Goal: Transaction & Acquisition: Purchase product/service

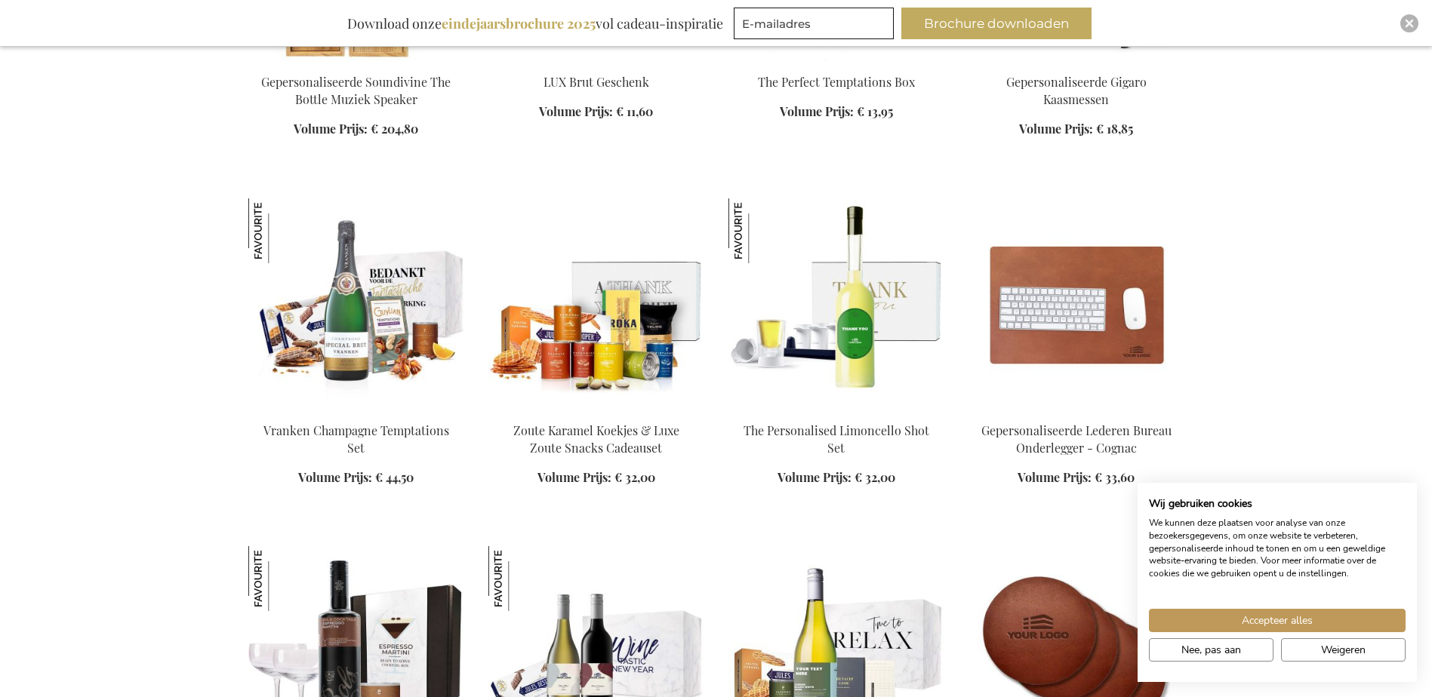
scroll to position [1660, 0]
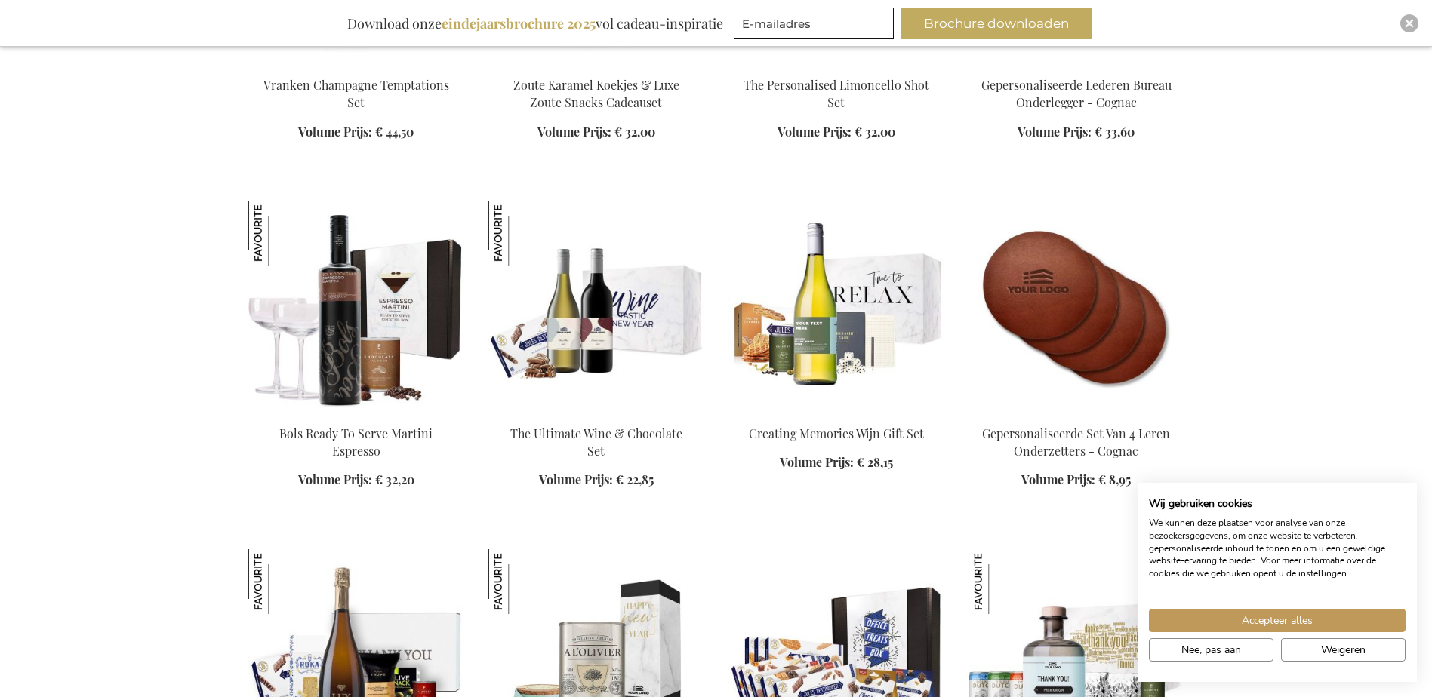
scroll to position [1962, 0]
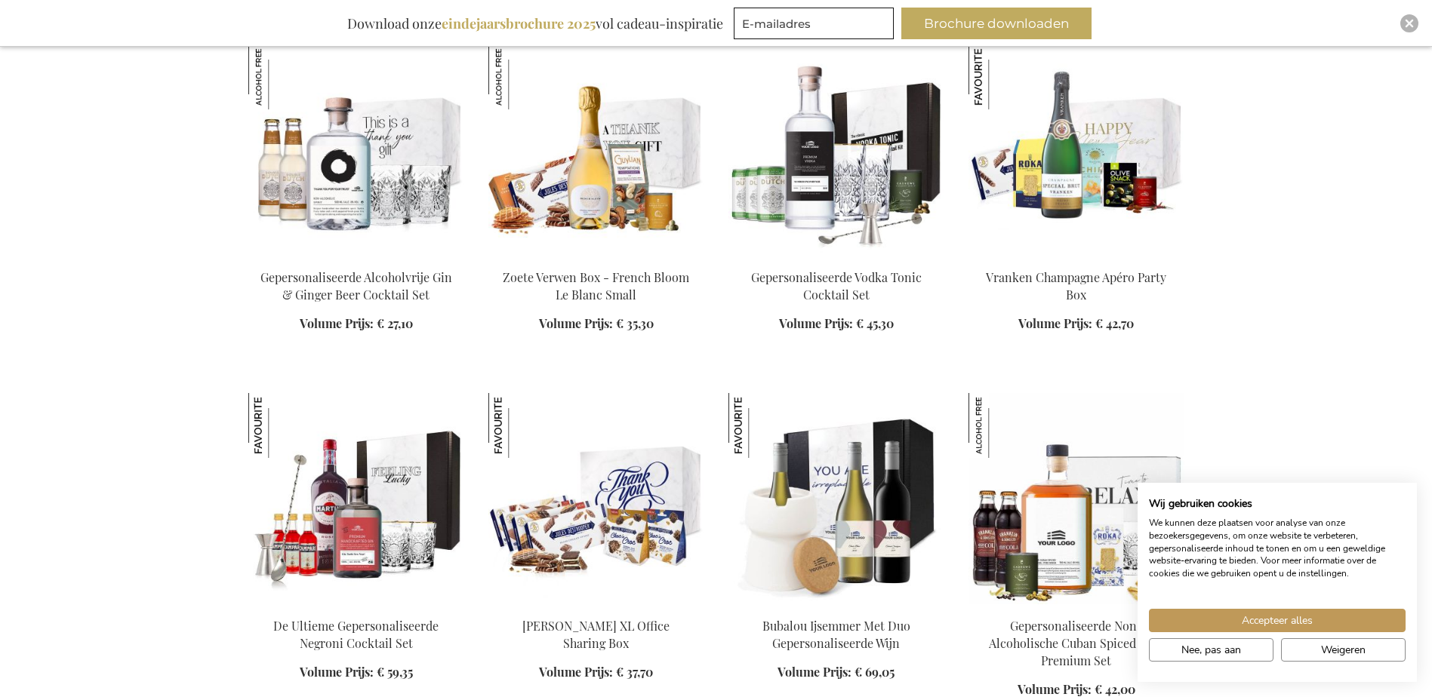
scroll to position [4452, 0]
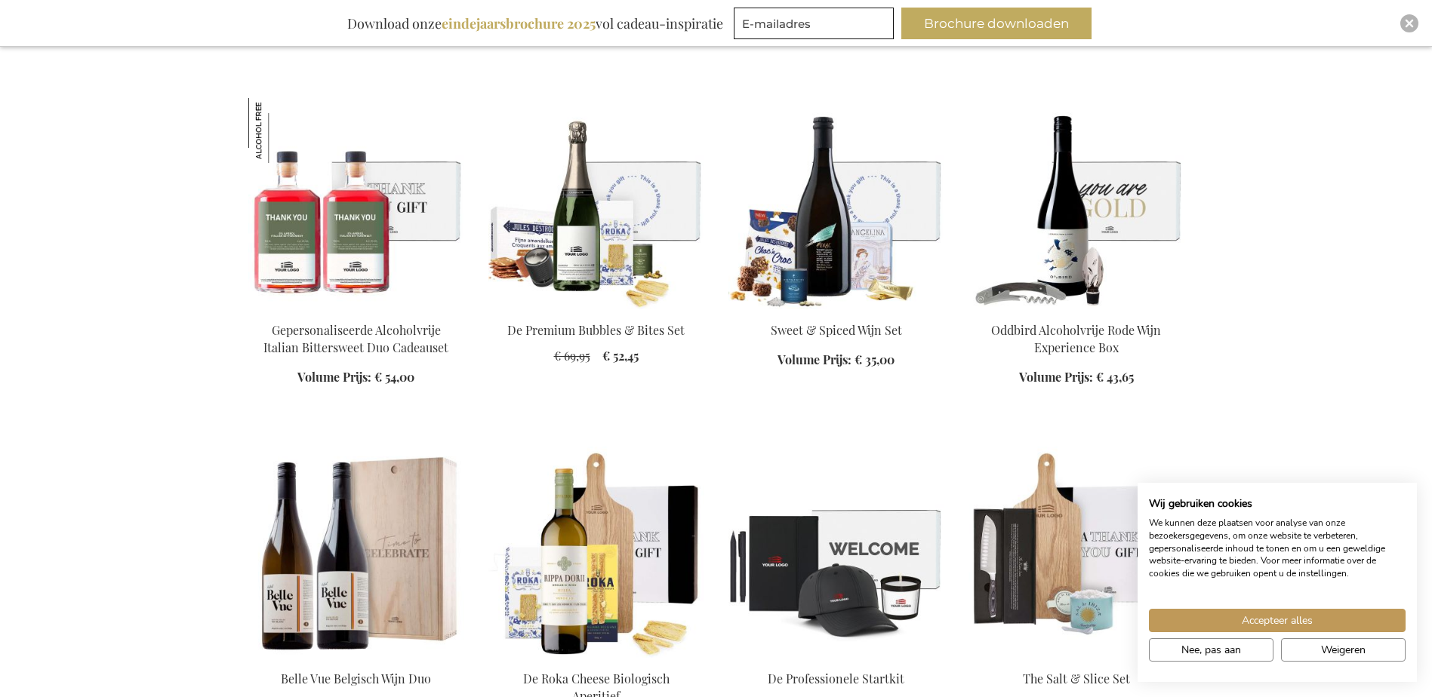
scroll to position [5811, 0]
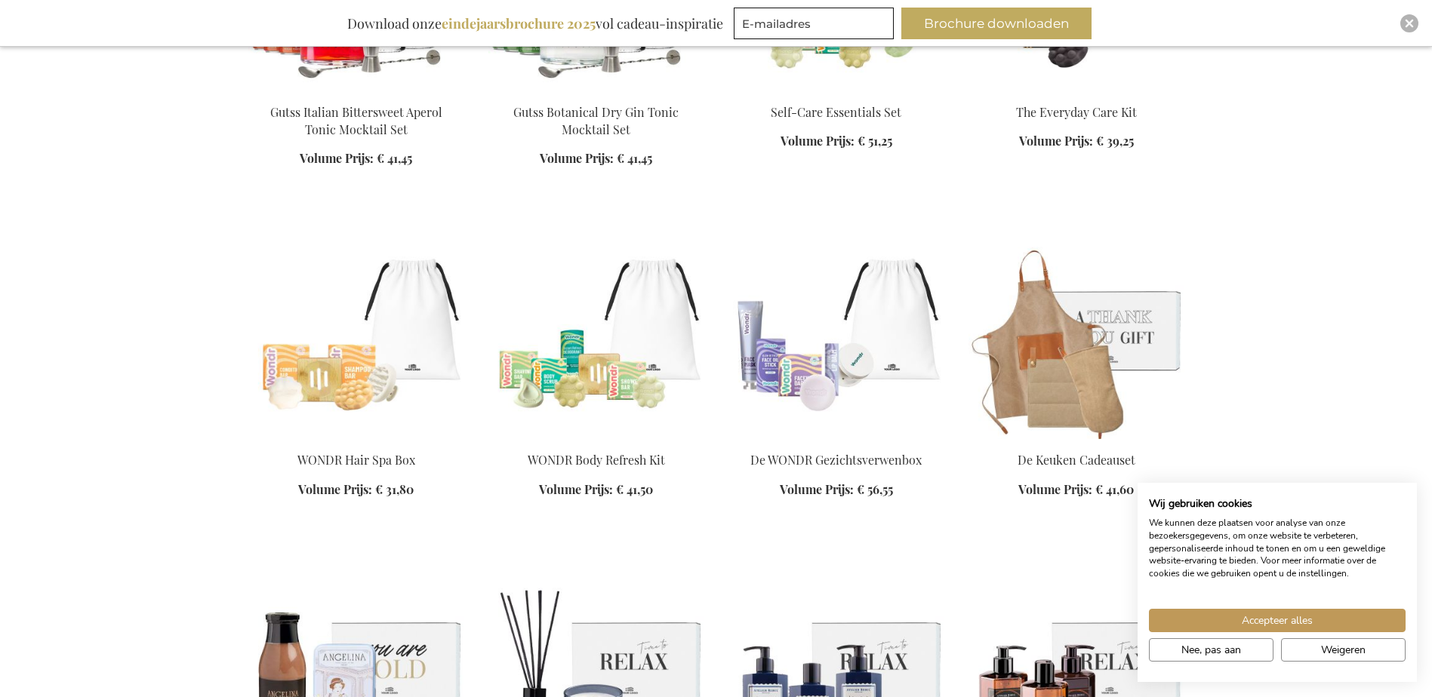
scroll to position [7169, 0]
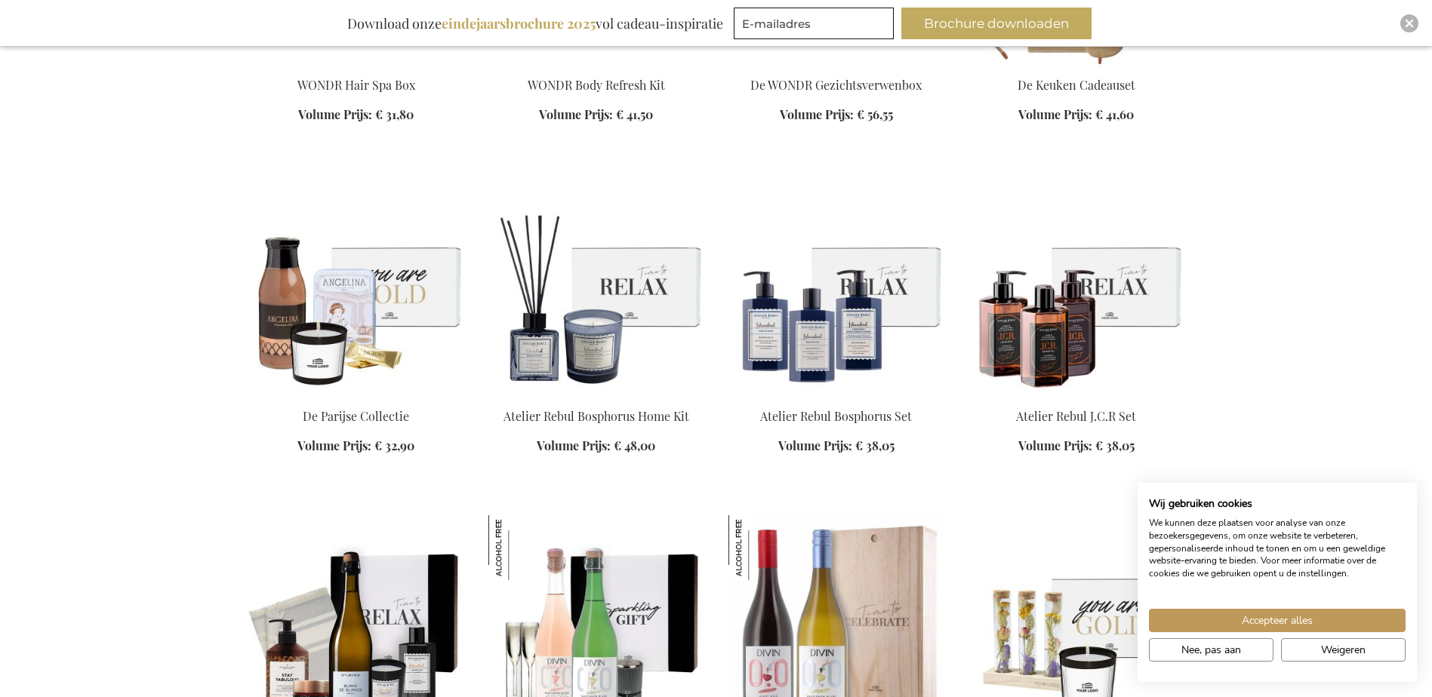
scroll to position [7547, 0]
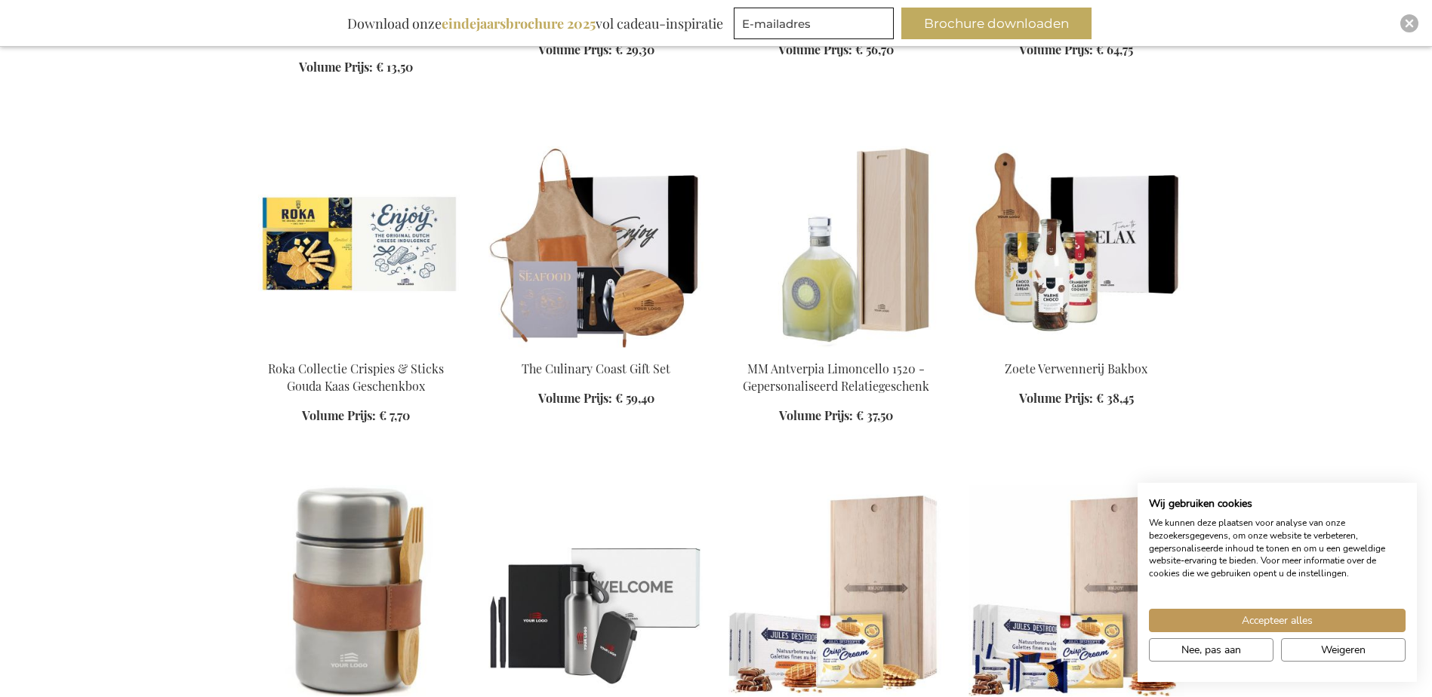
scroll to position [9358, 0]
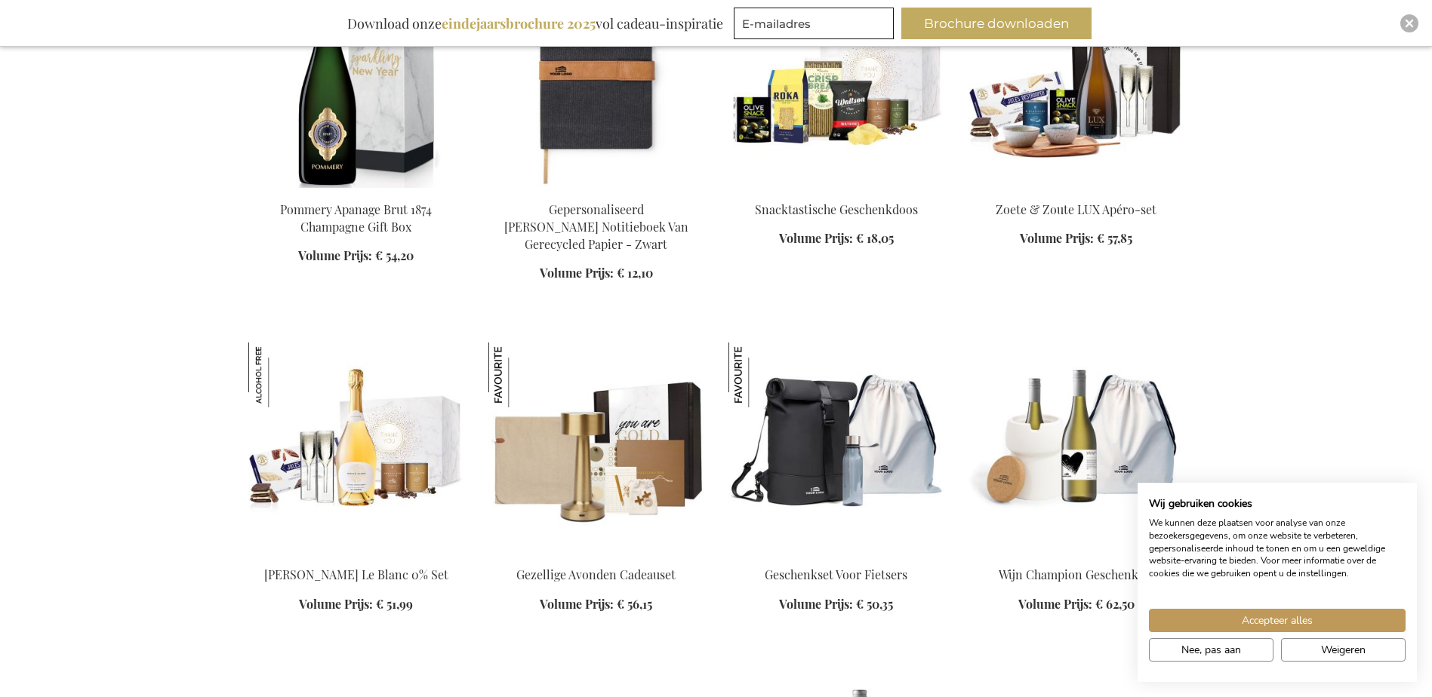
scroll to position [11244, 0]
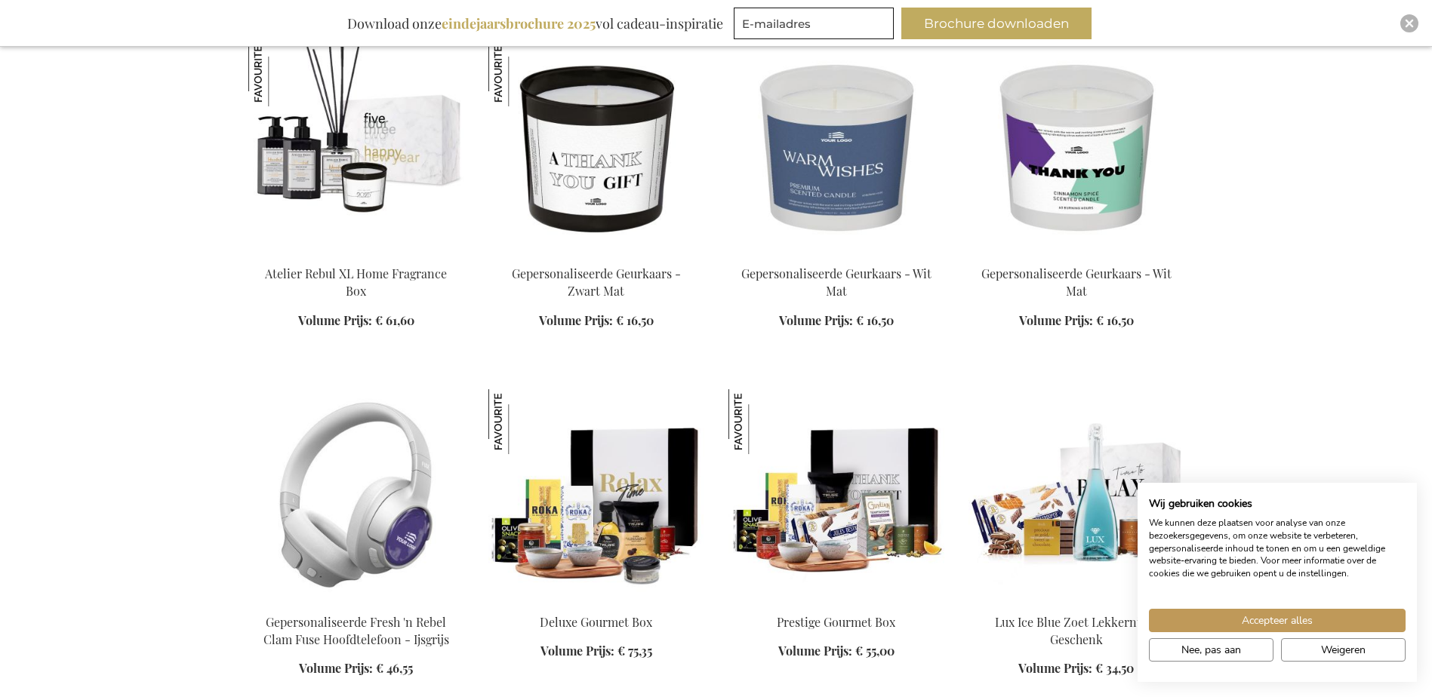
scroll to position [12301, 0]
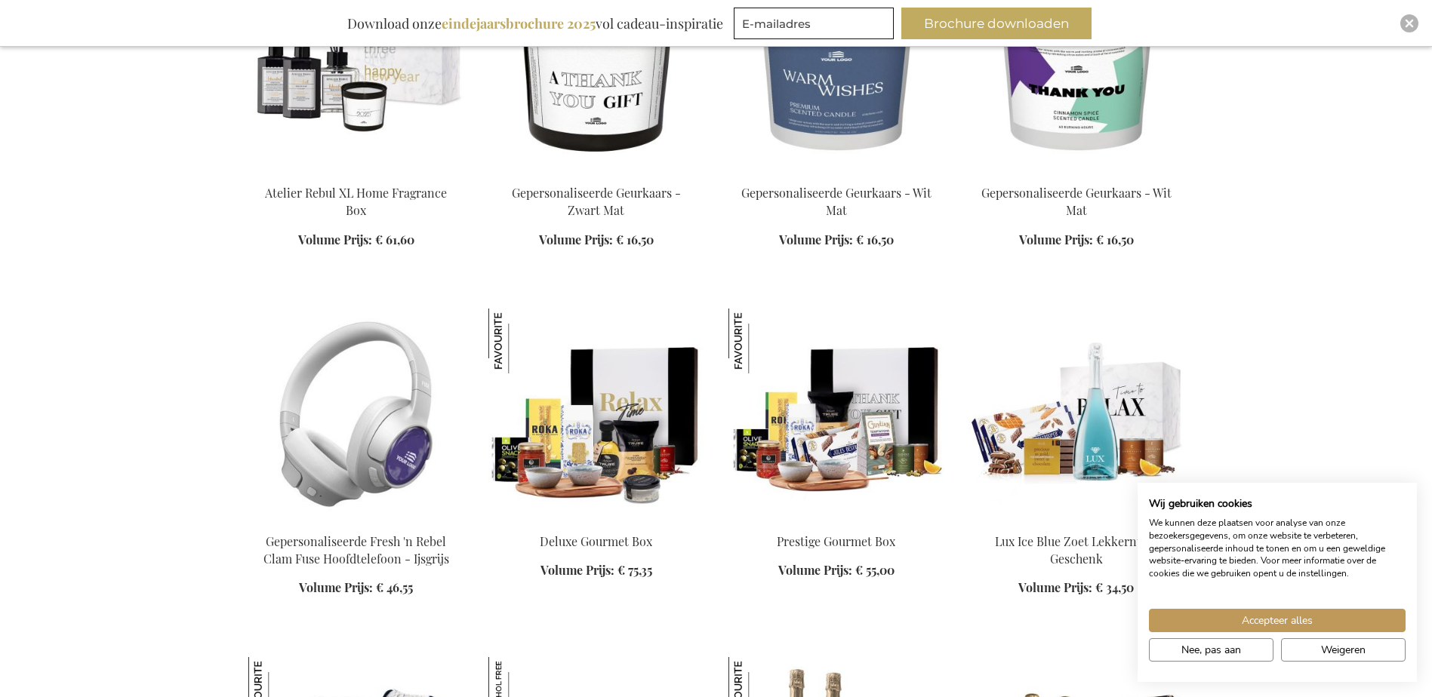
click at [400, 401] on img at bounding box center [356, 414] width 216 height 211
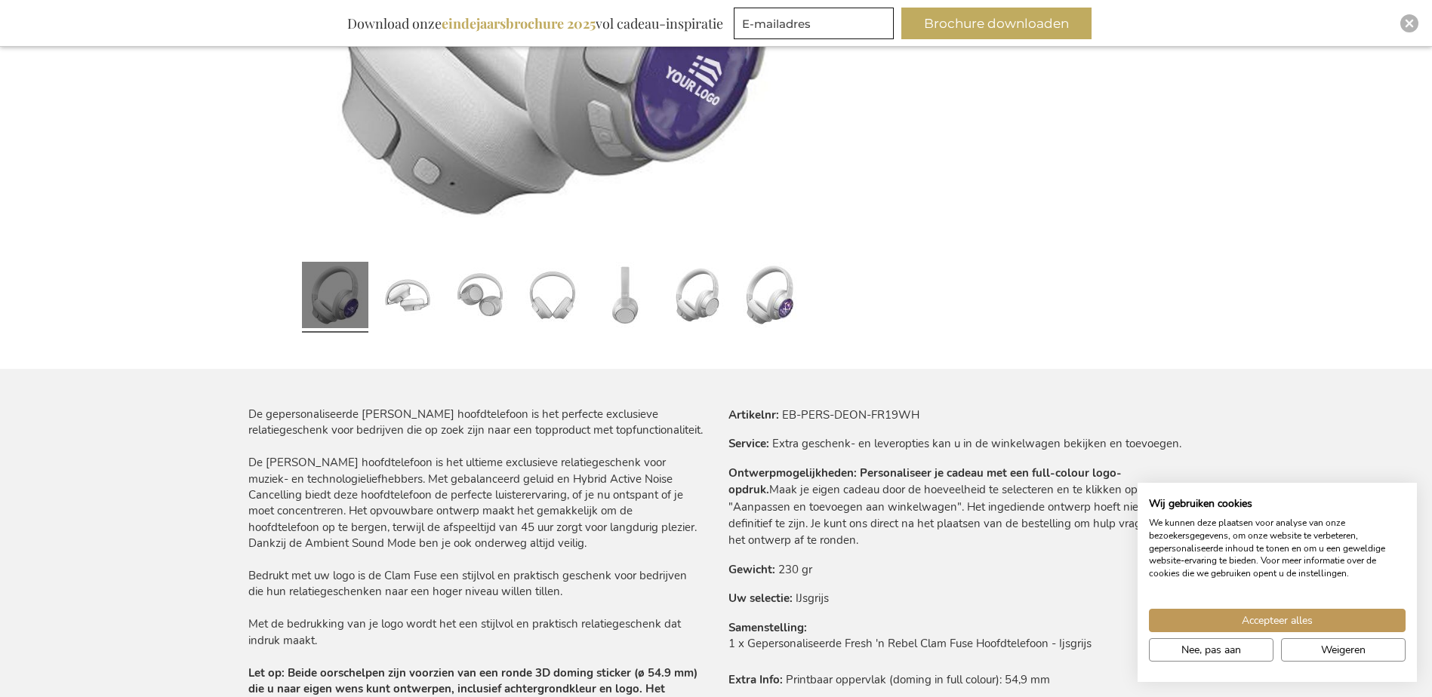
scroll to position [377, 0]
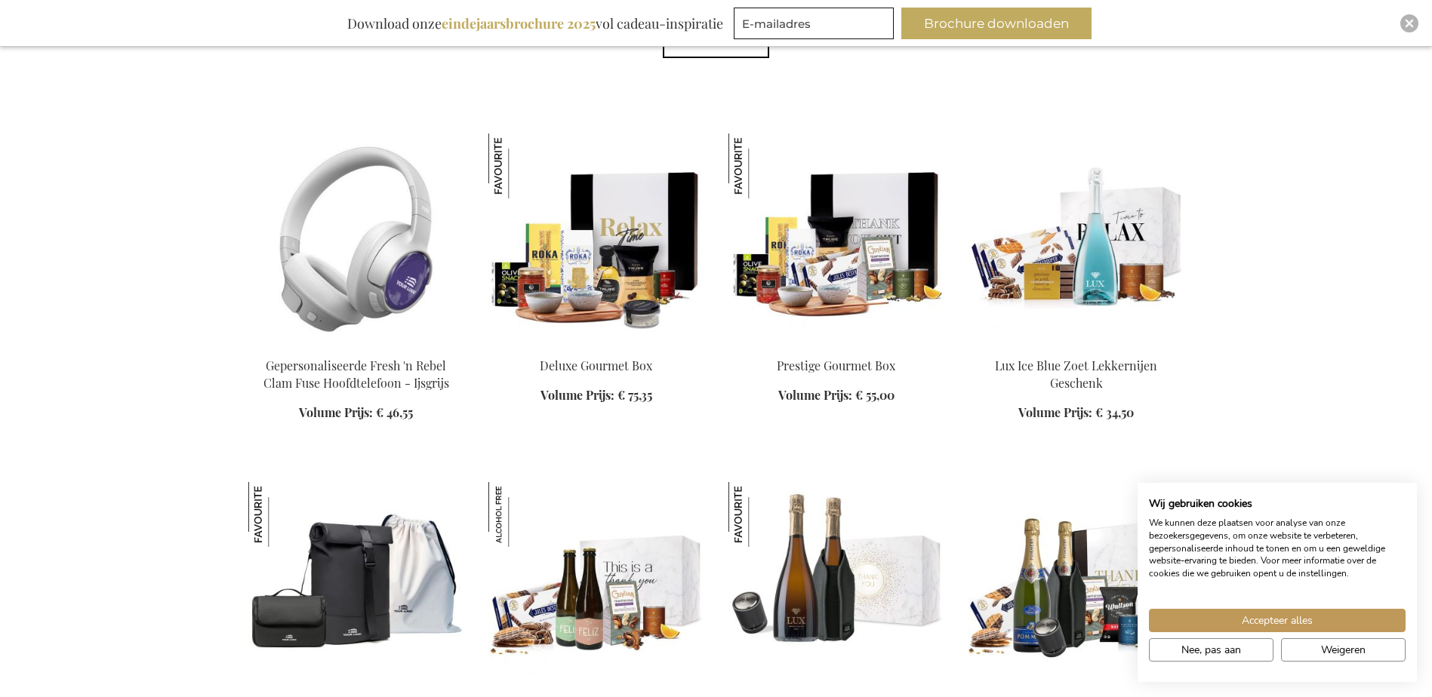
scroll to position [1435, 0]
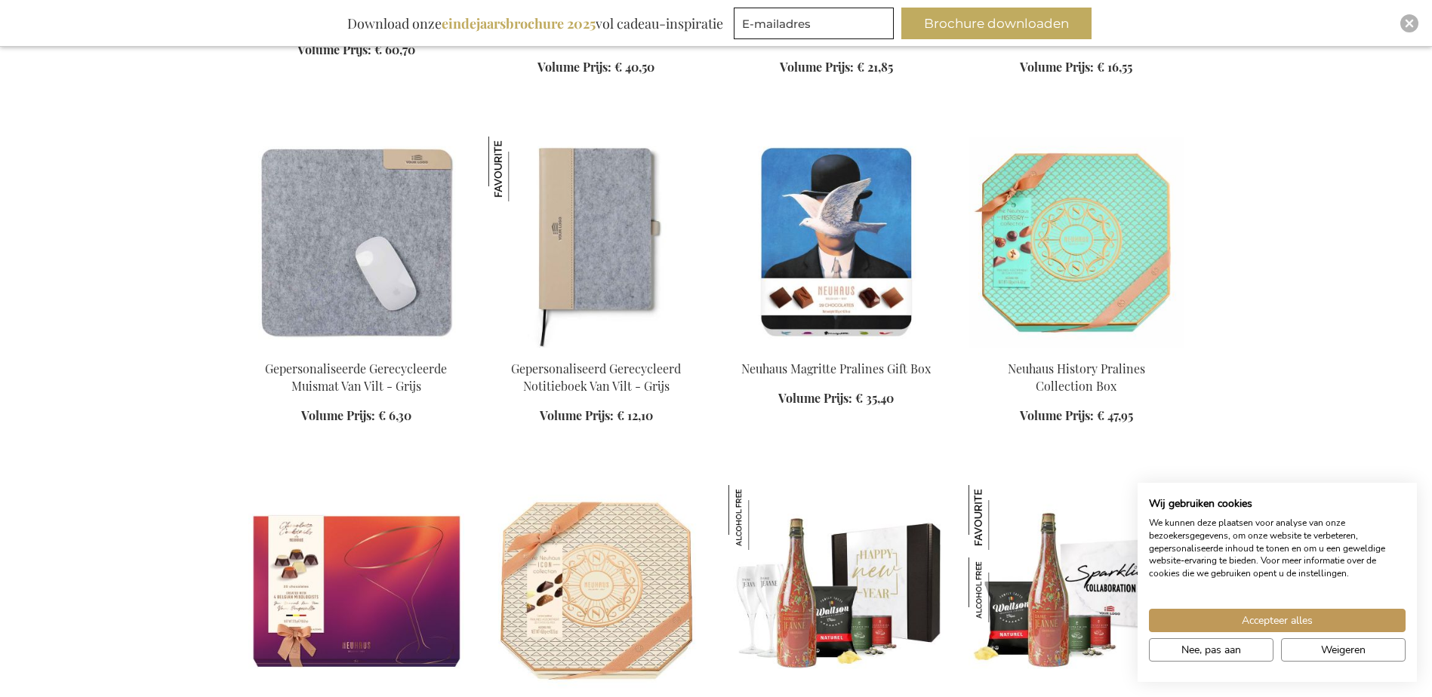
scroll to position [5511, 0]
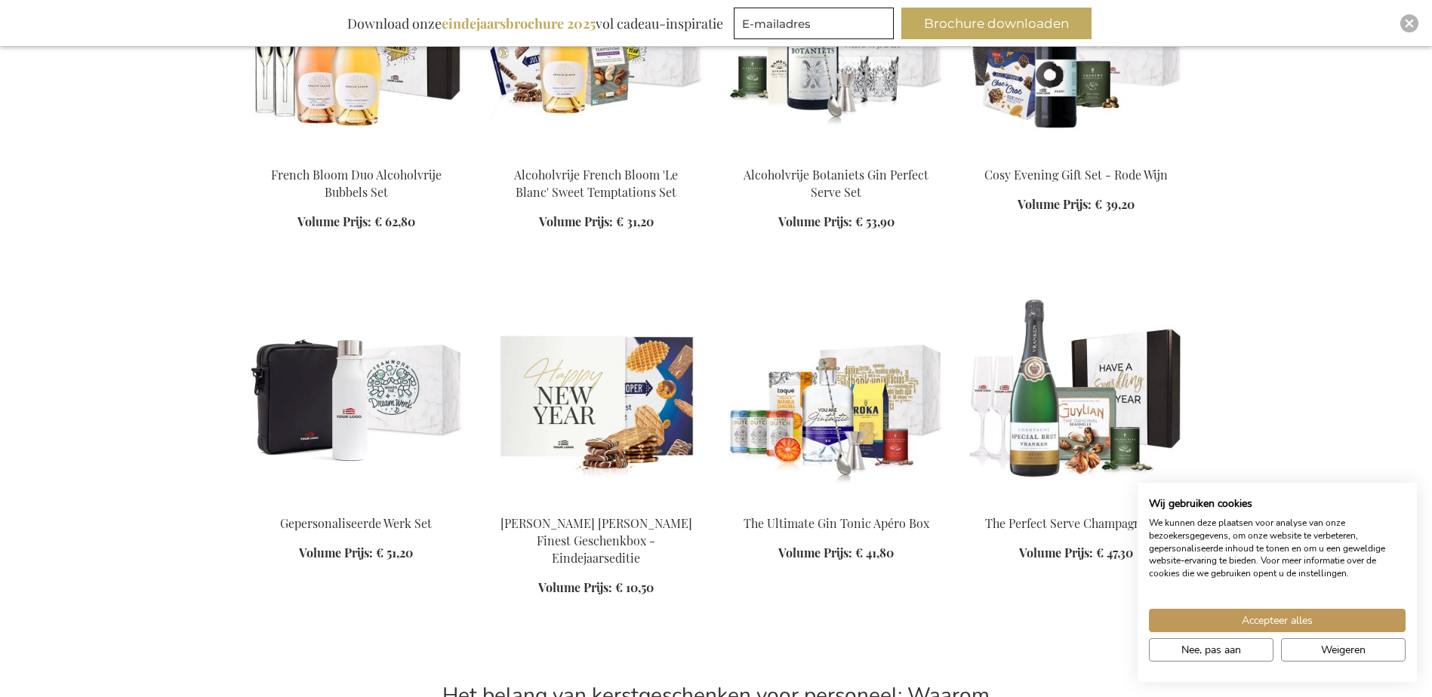
scroll to position [10038, 0]
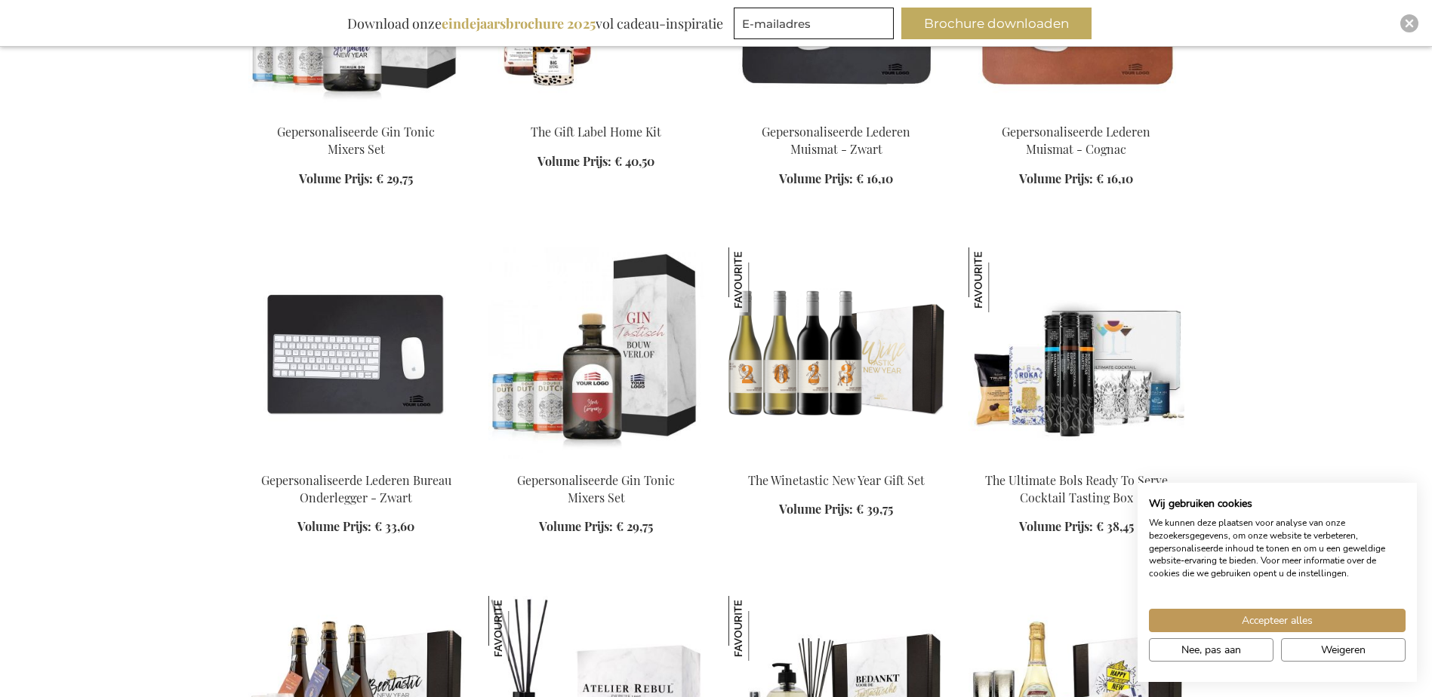
scroll to position [12604, 0]
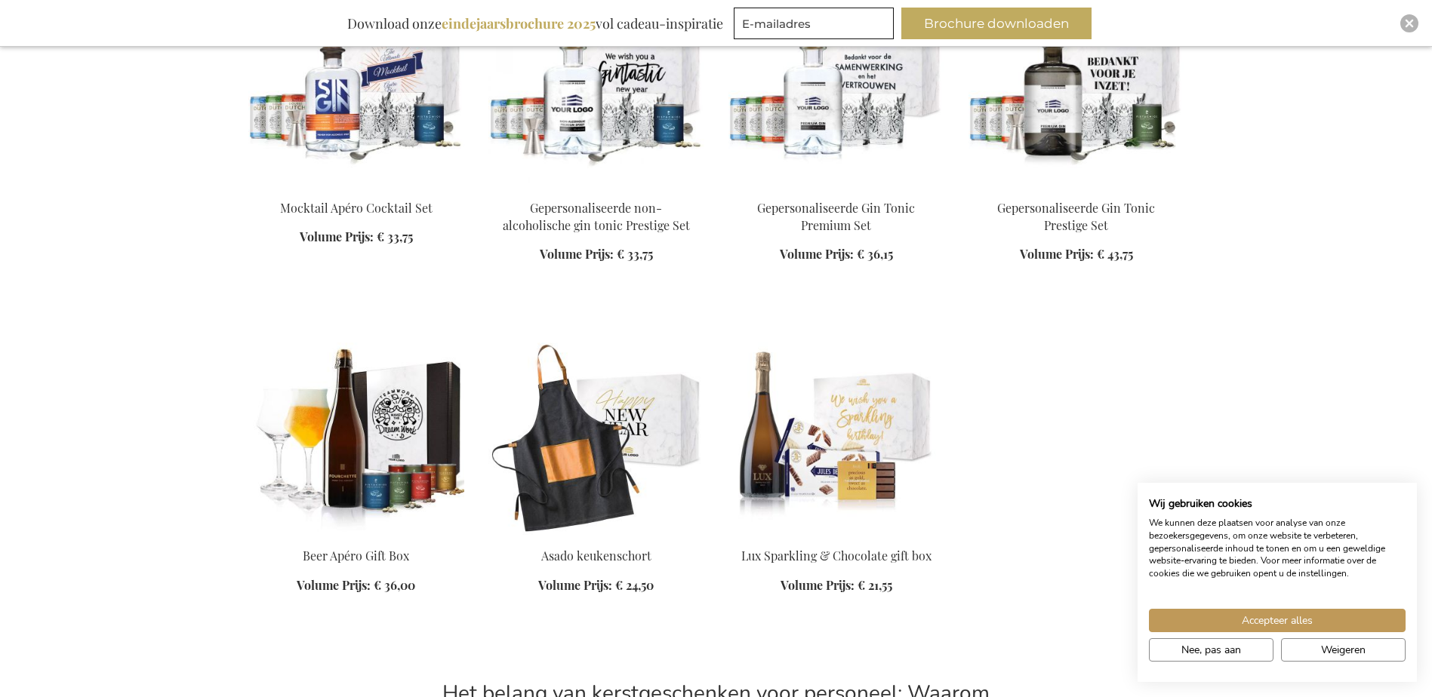
scroll to position [13510, 0]
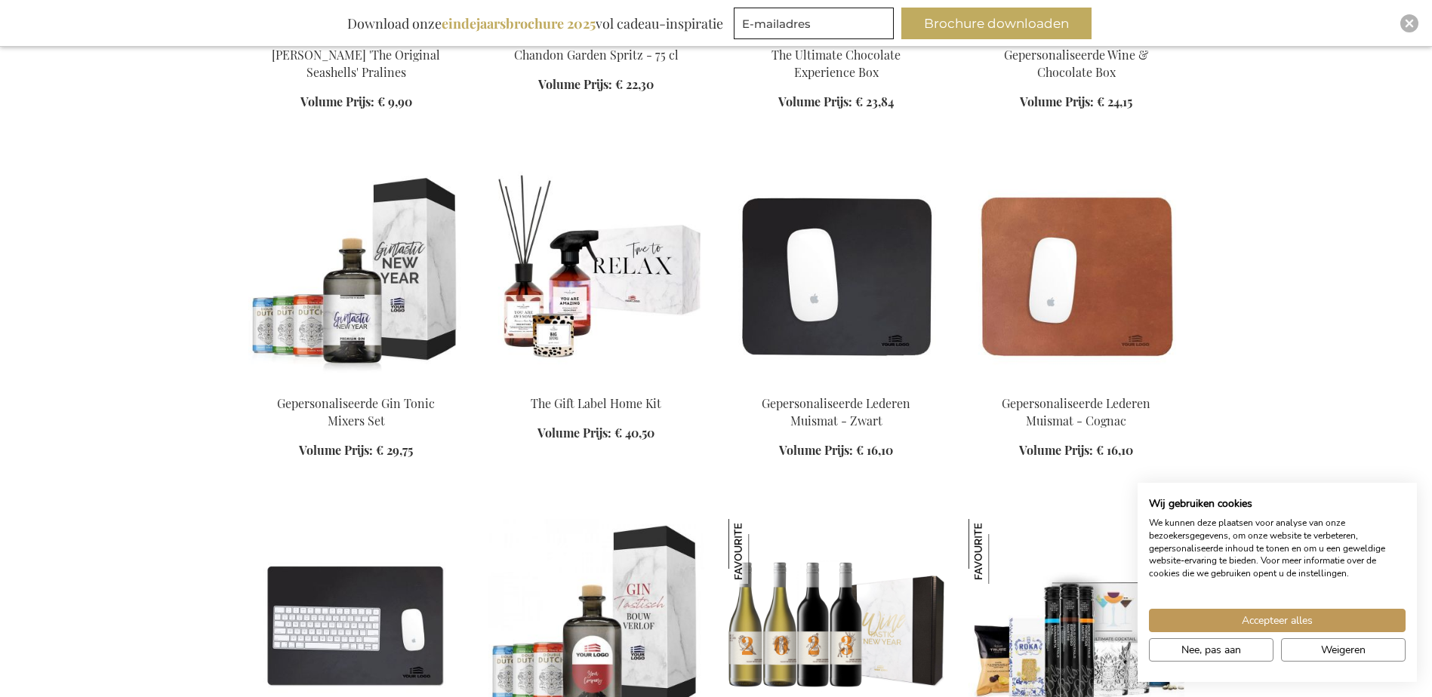
scroll to position [12152, 0]
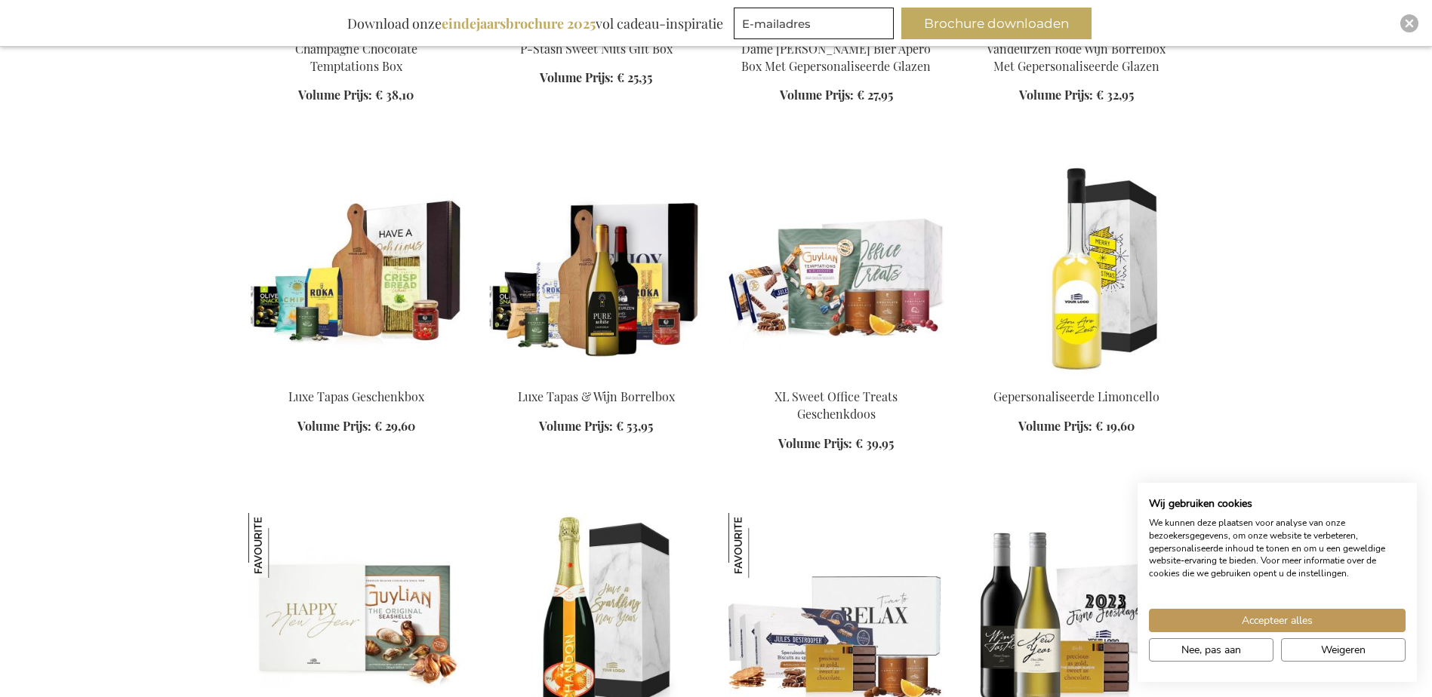
scroll to position [11548, 0]
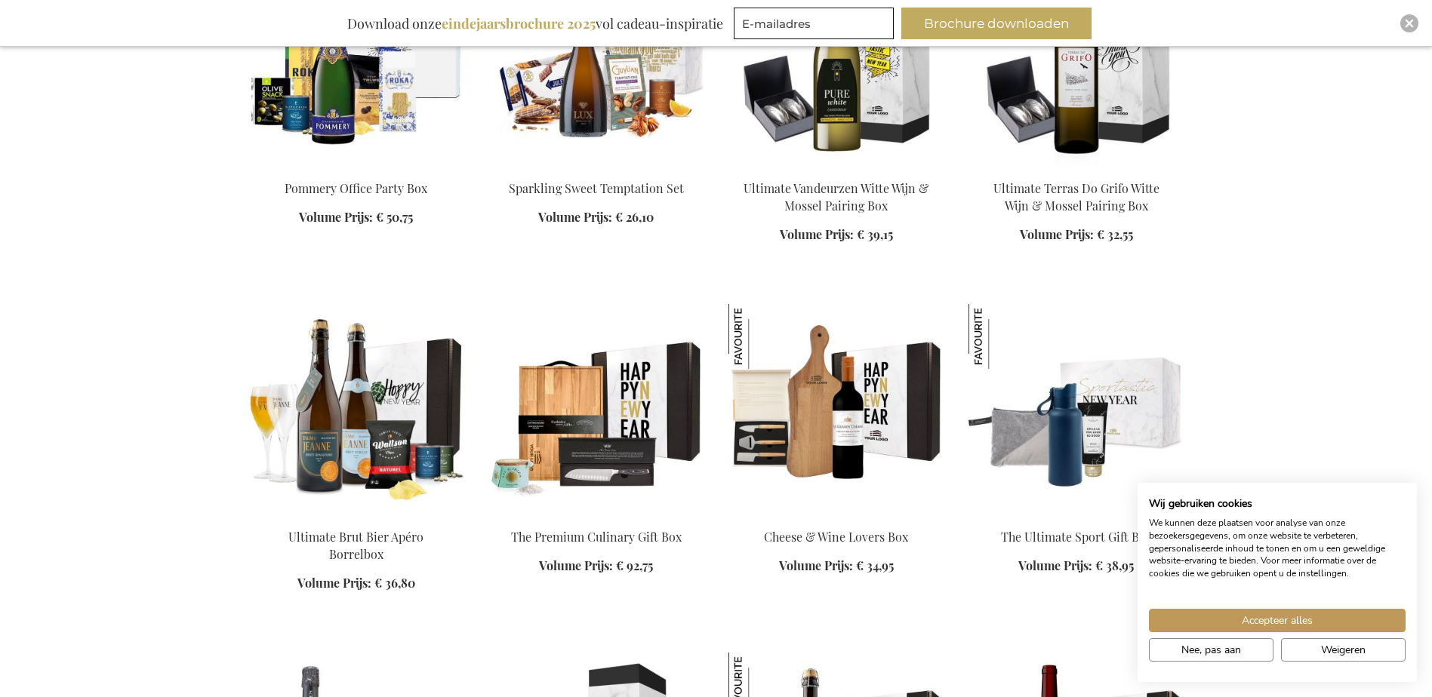
scroll to position [10718, 0]
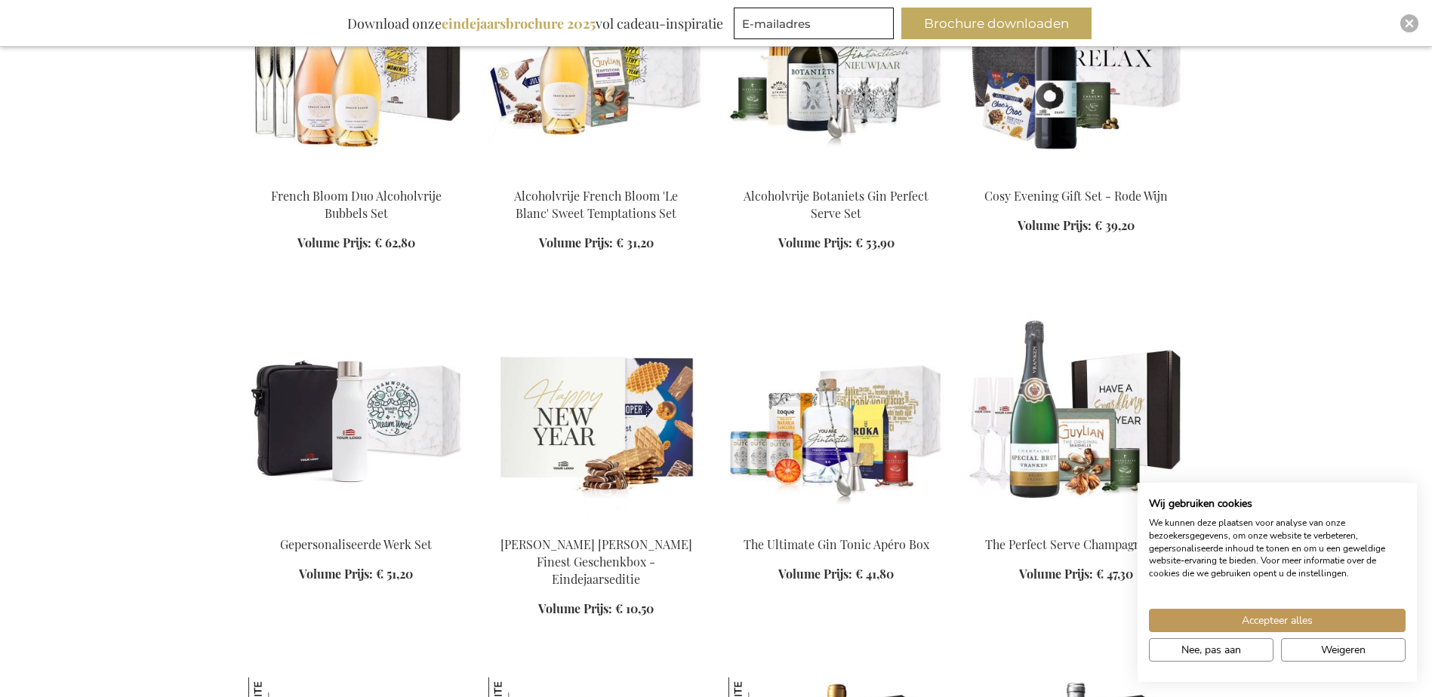
scroll to position [10038, 0]
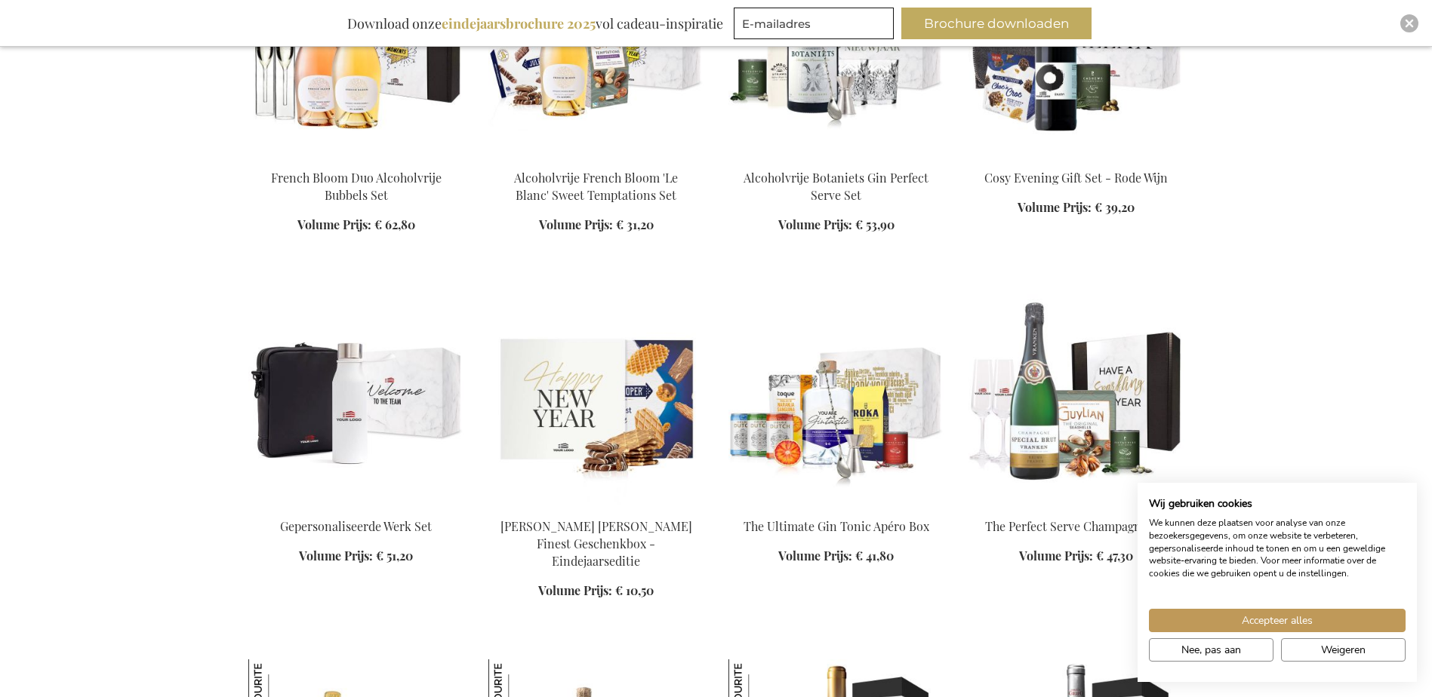
click at [275, 361] on img at bounding box center [356, 399] width 216 height 211
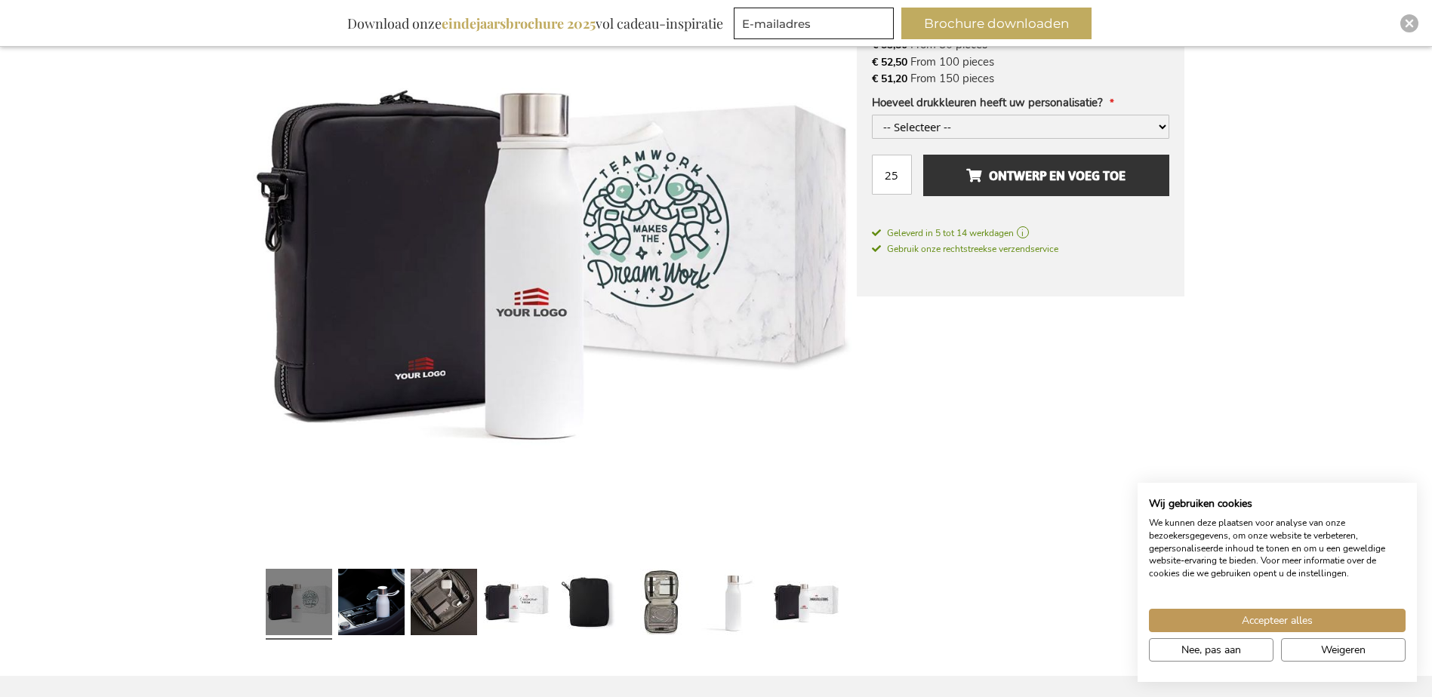
scroll to position [453, 0]
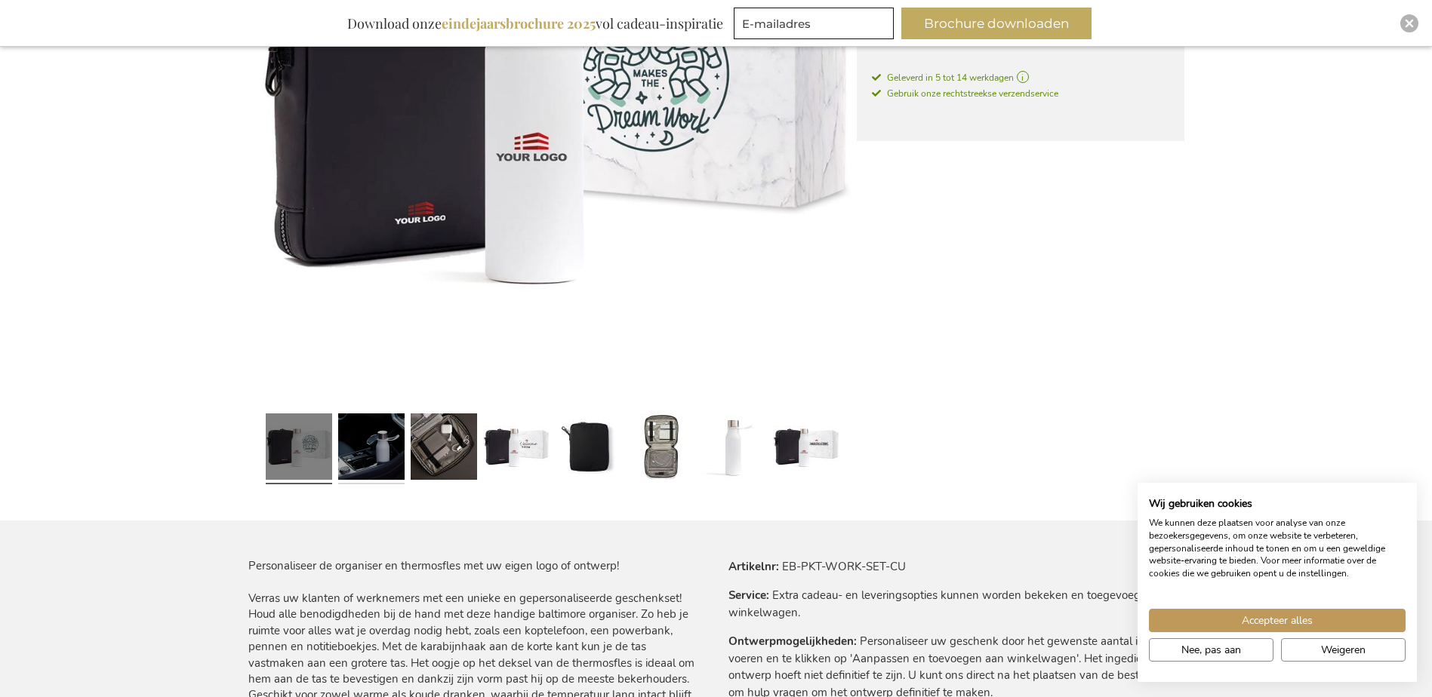
click at [392, 459] on link at bounding box center [371, 449] width 66 height 83
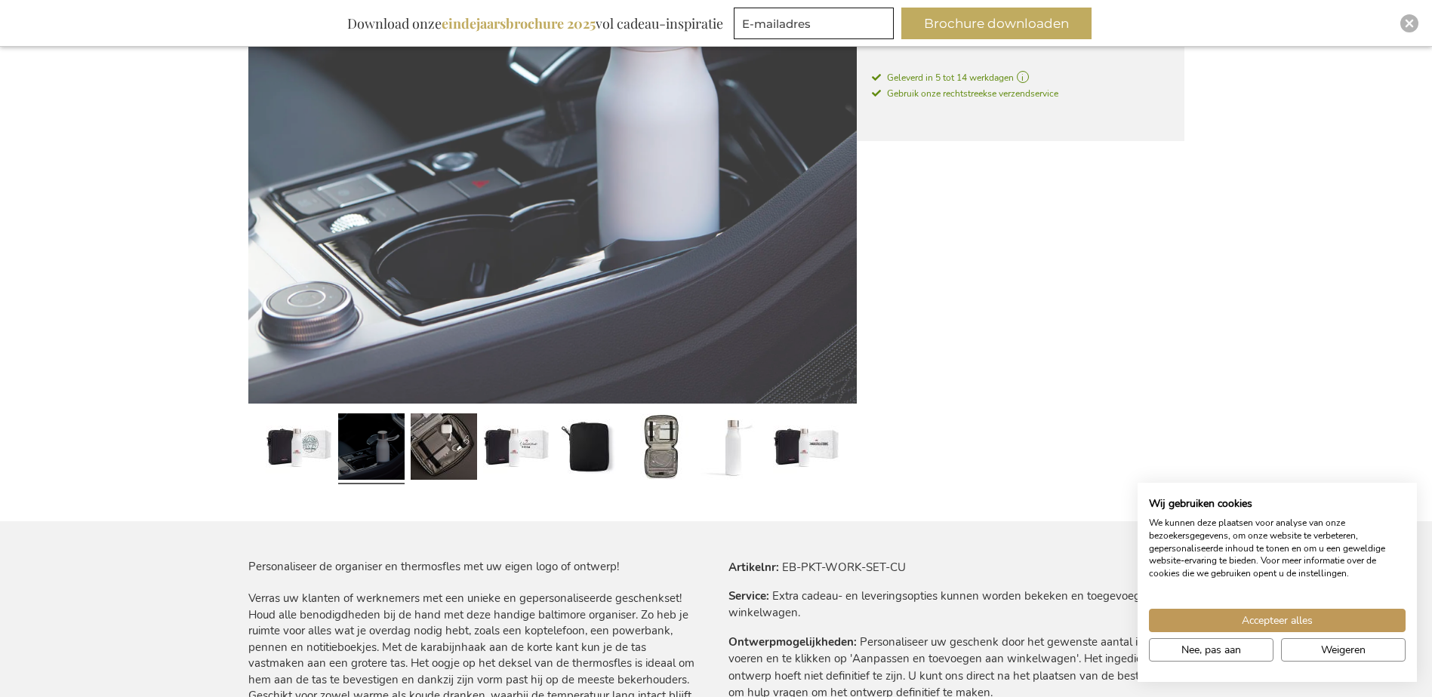
scroll to position [454, 0]
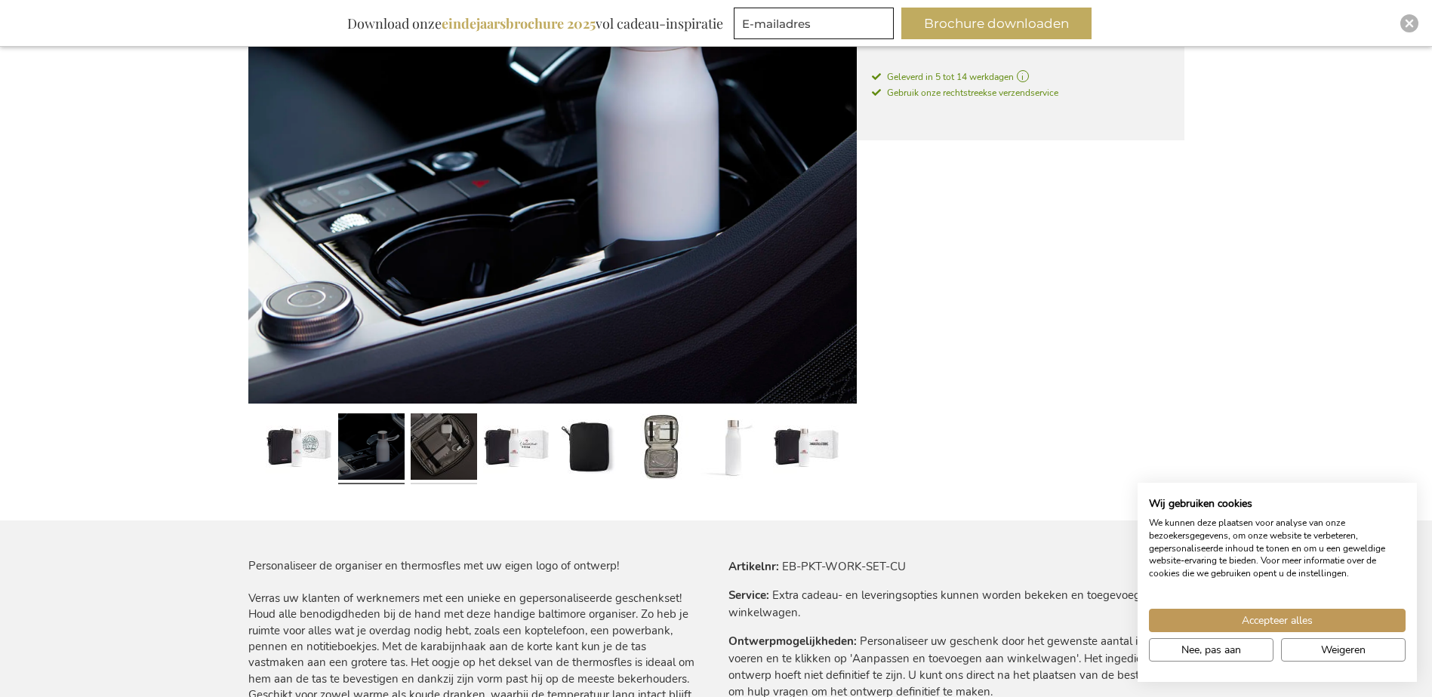
click at [440, 457] on link at bounding box center [444, 449] width 66 height 83
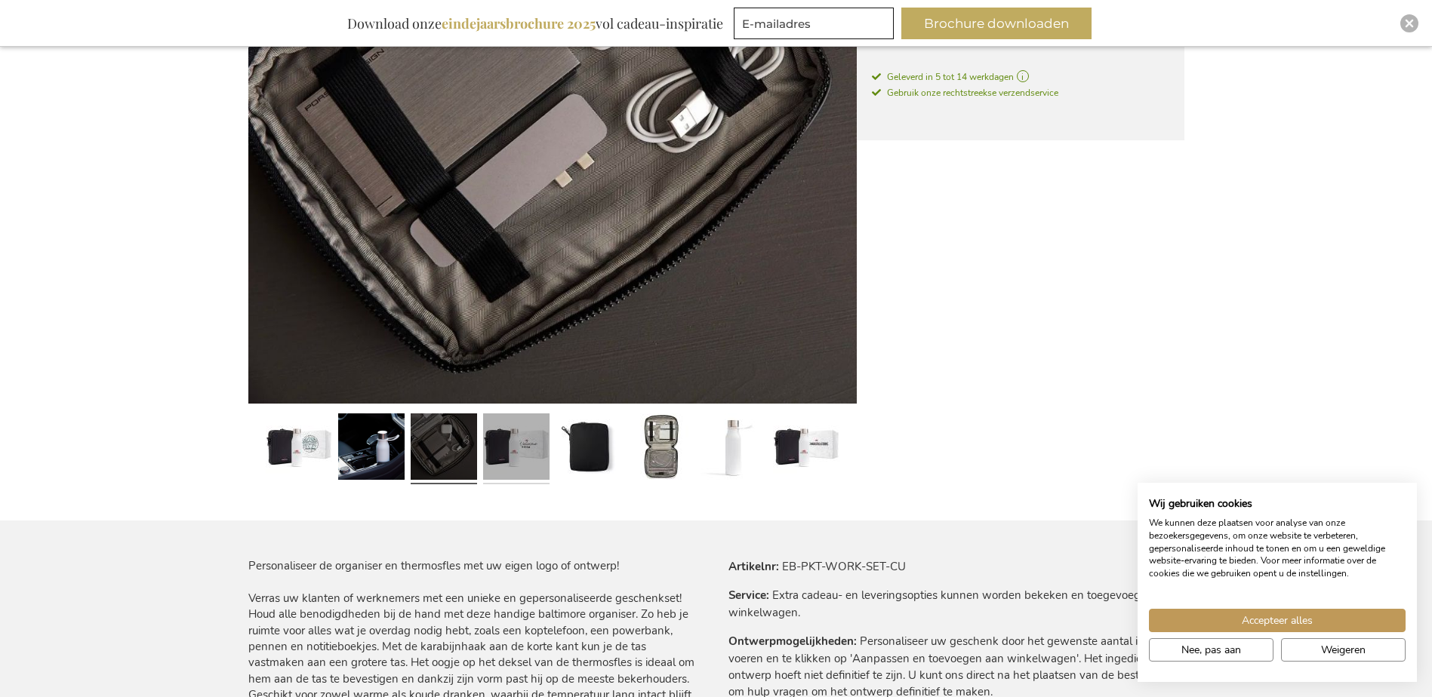
click at [505, 449] on link at bounding box center [516, 449] width 66 height 83
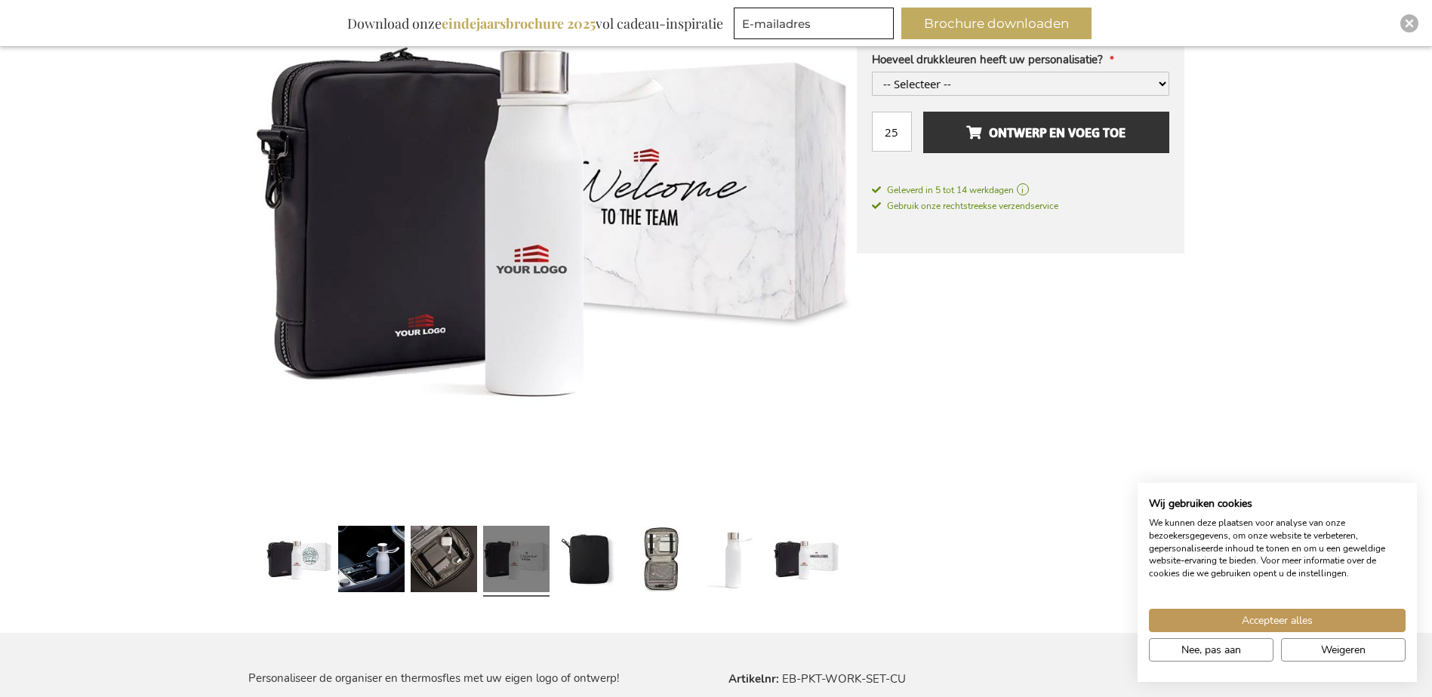
scroll to position [377, 0]
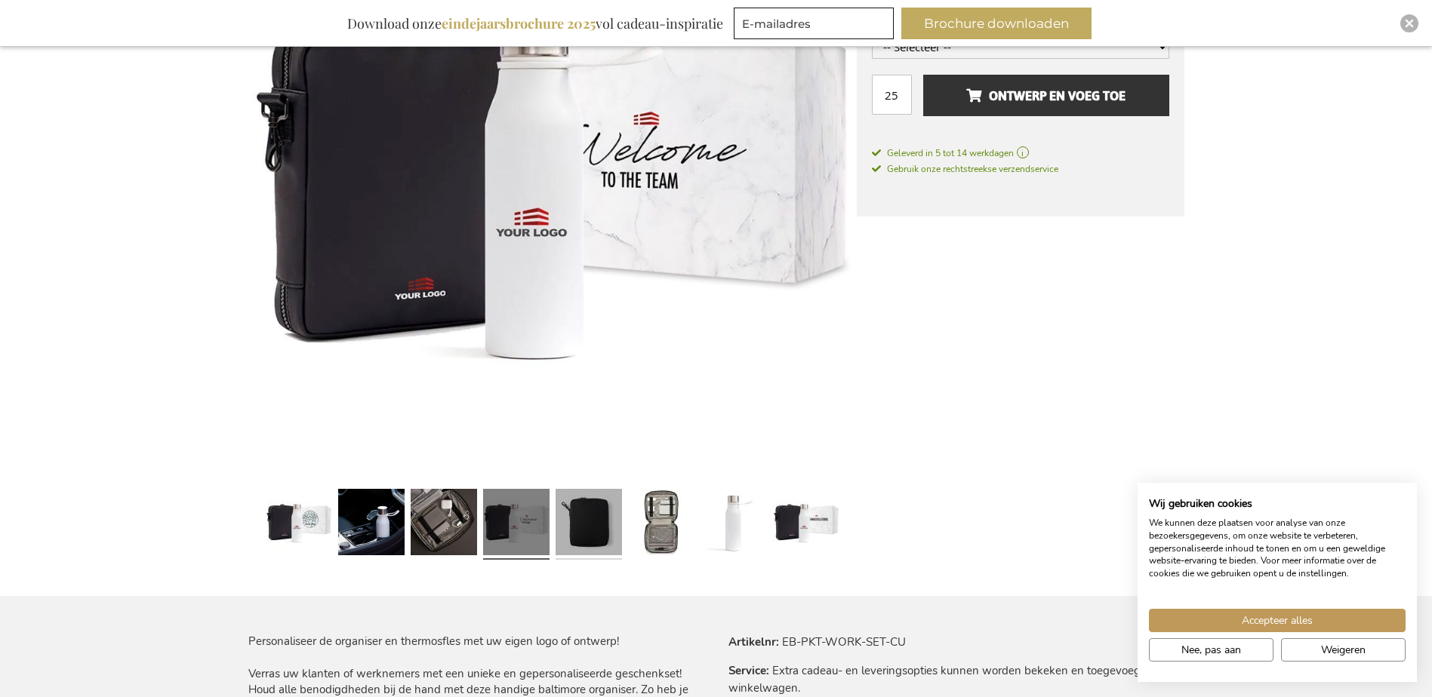
click at [604, 524] on link at bounding box center [588, 524] width 66 height 83
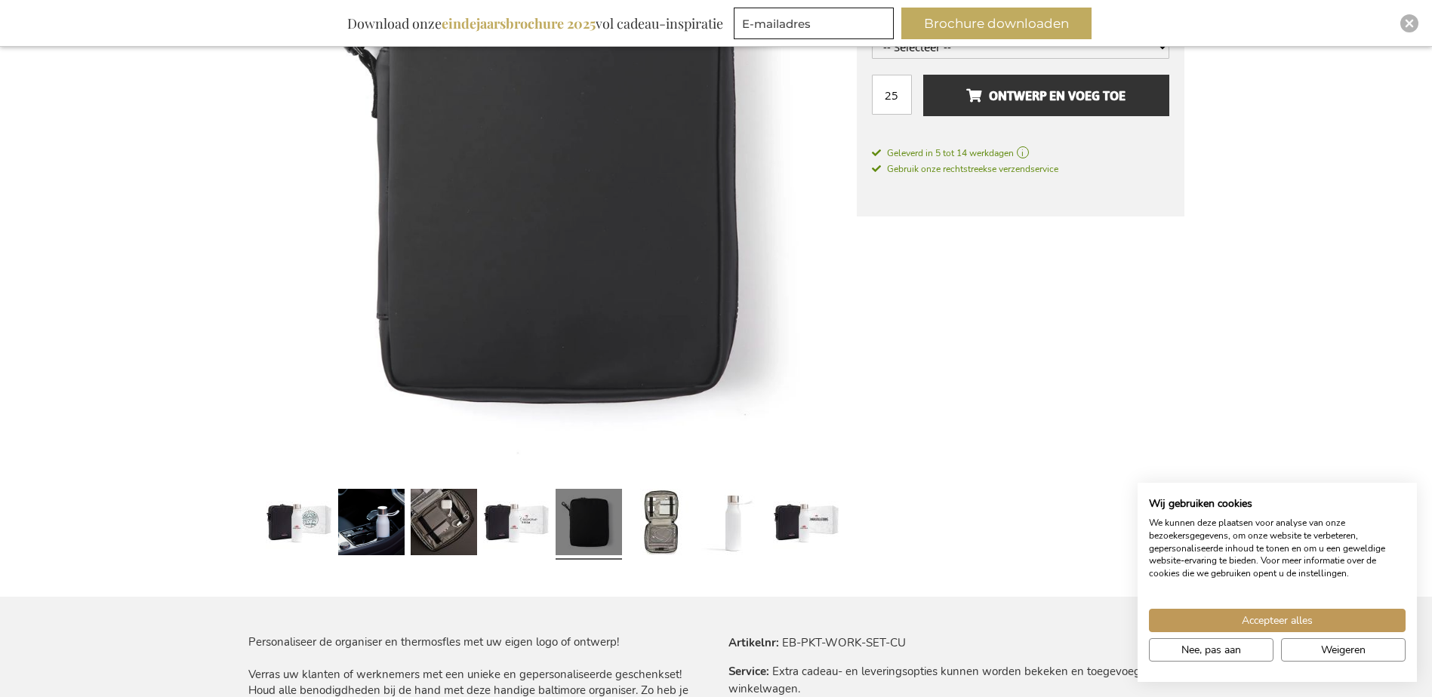
scroll to position [378, 0]
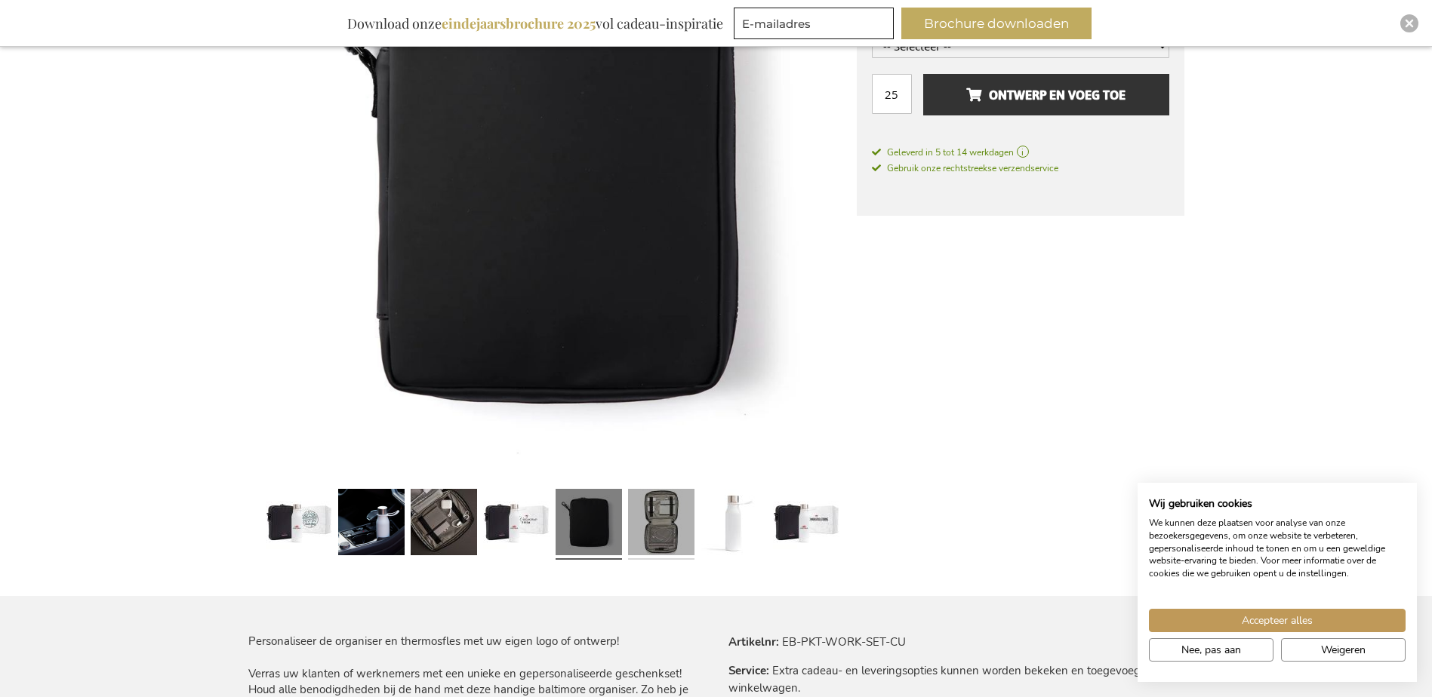
click at [669, 524] on link at bounding box center [661, 524] width 66 height 83
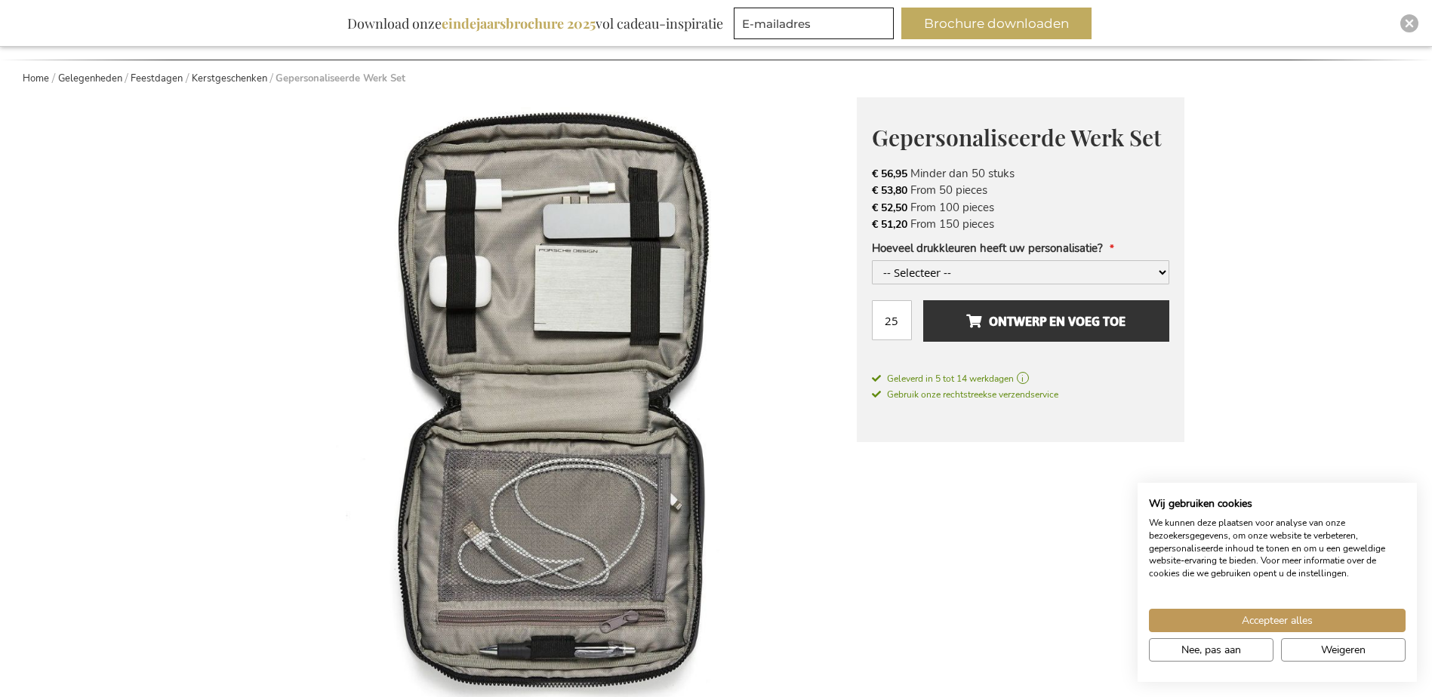
scroll to position [0, 0]
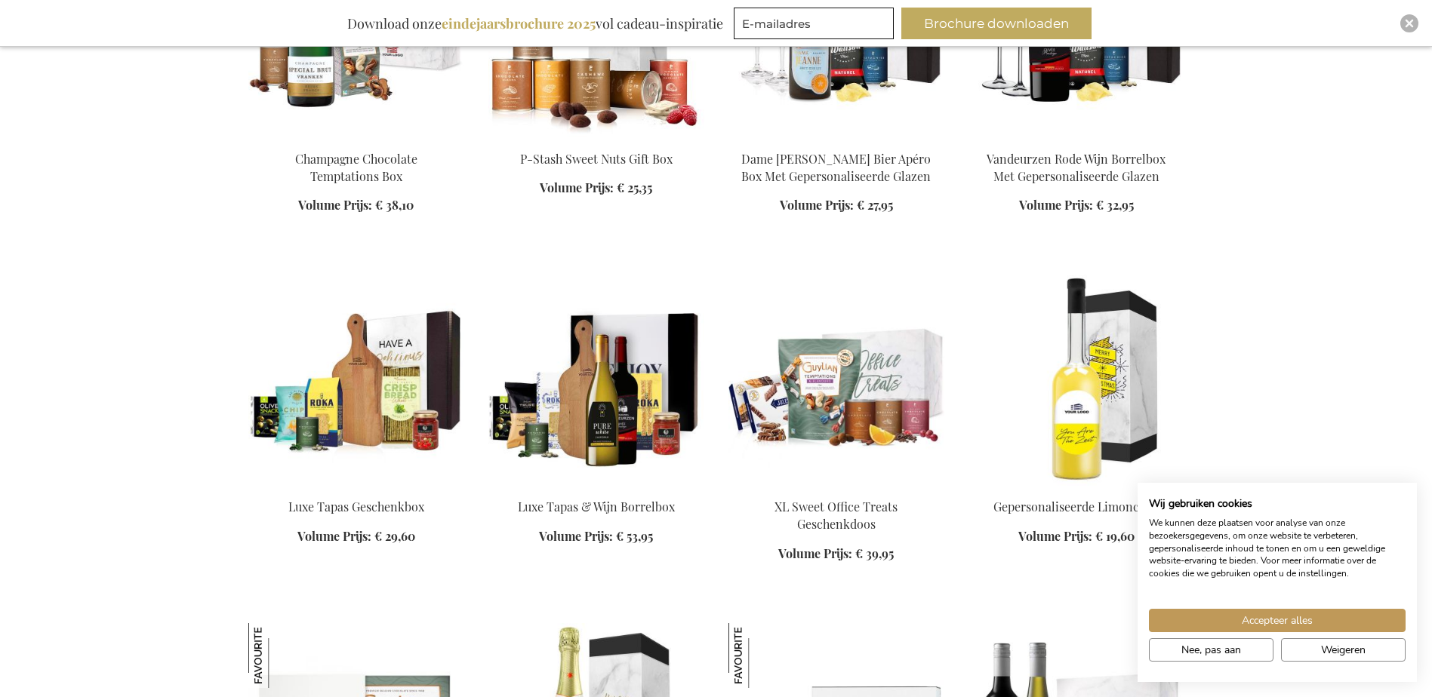
scroll to position [3086, 0]
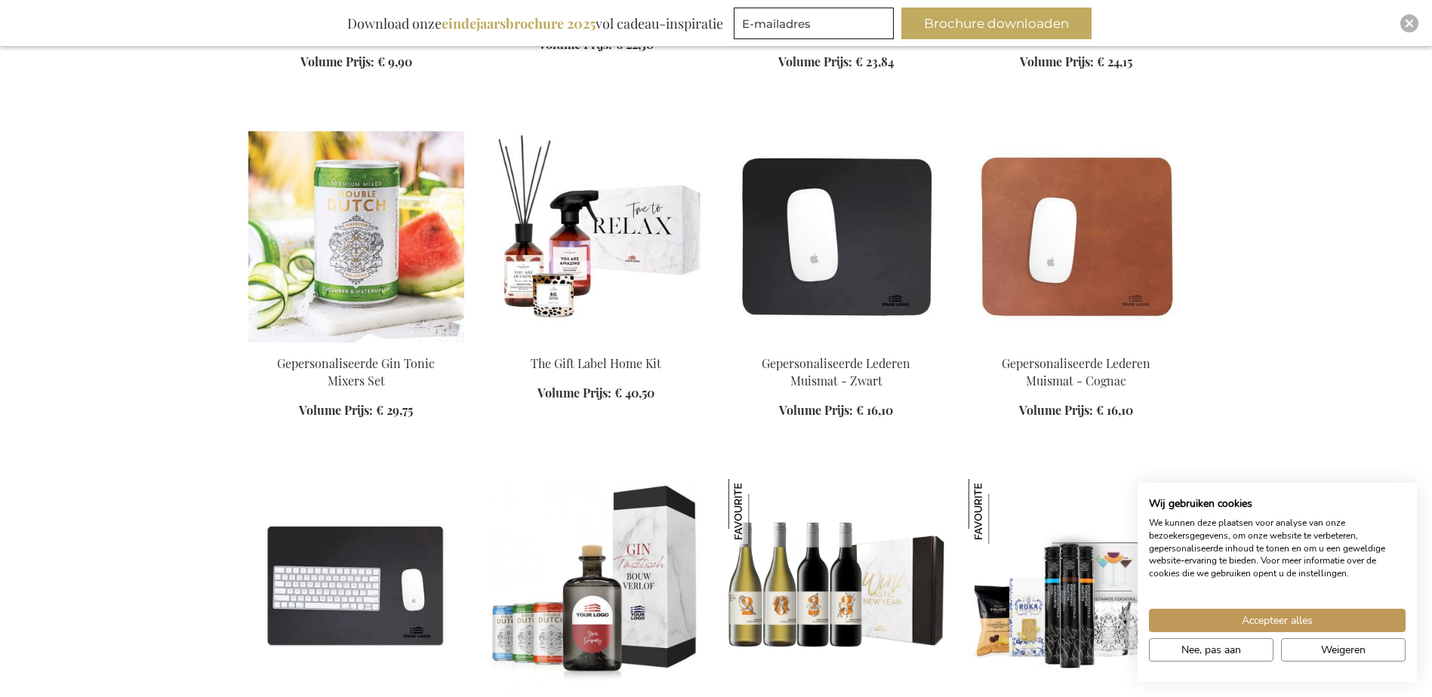
scroll to position [3916, 0]
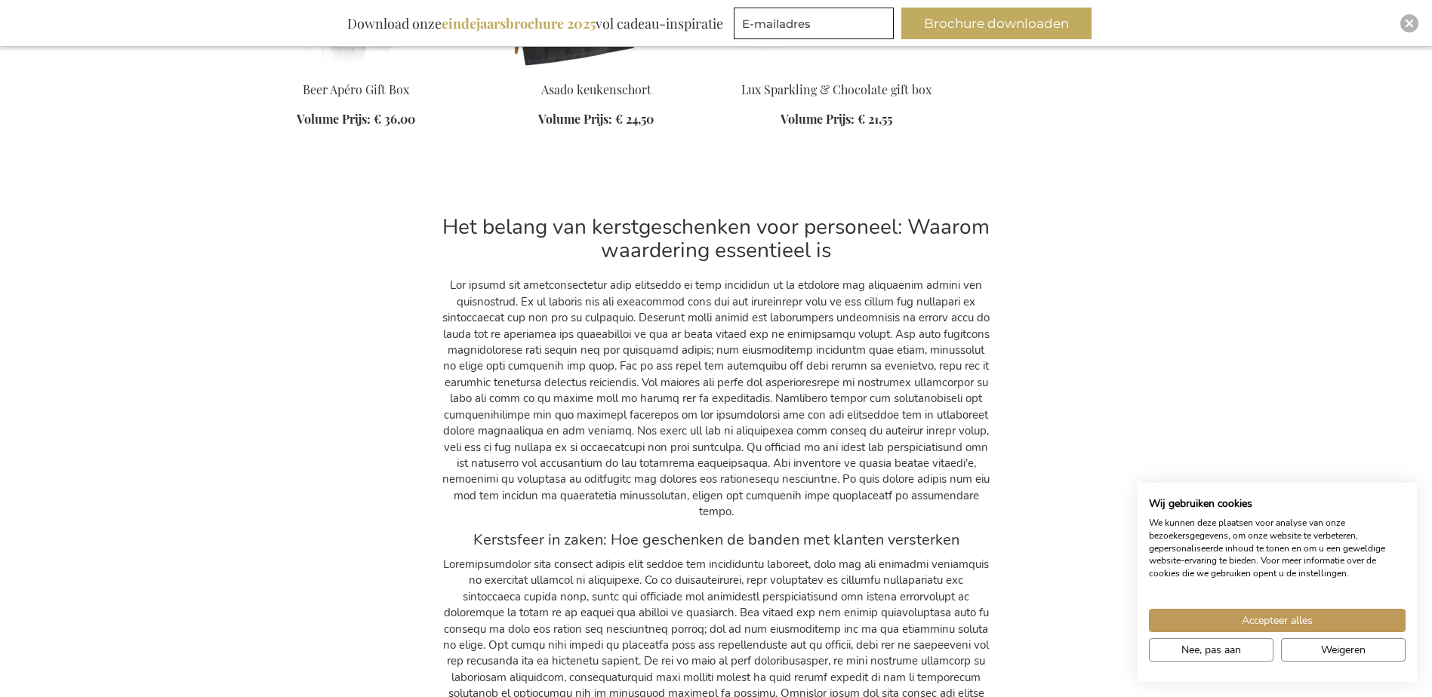
scroll to position [5576, 0]
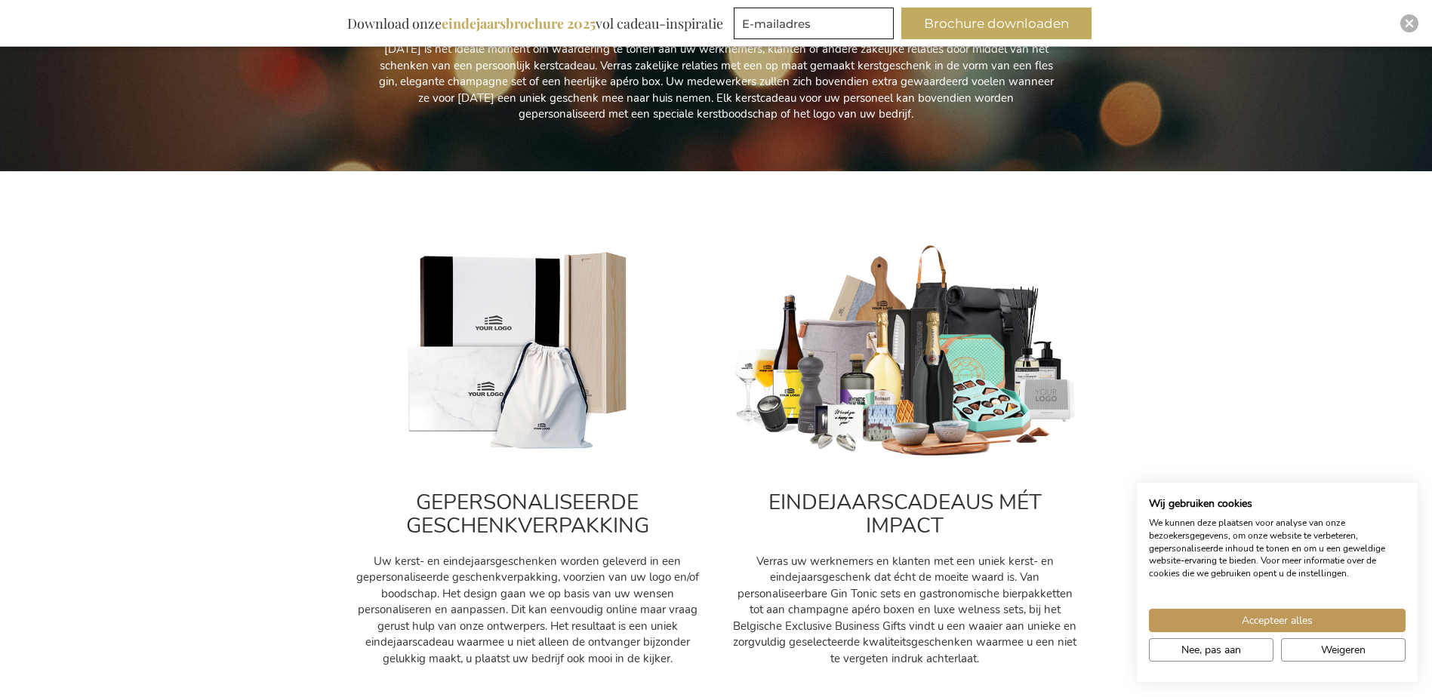
scroll to position [377, 0]
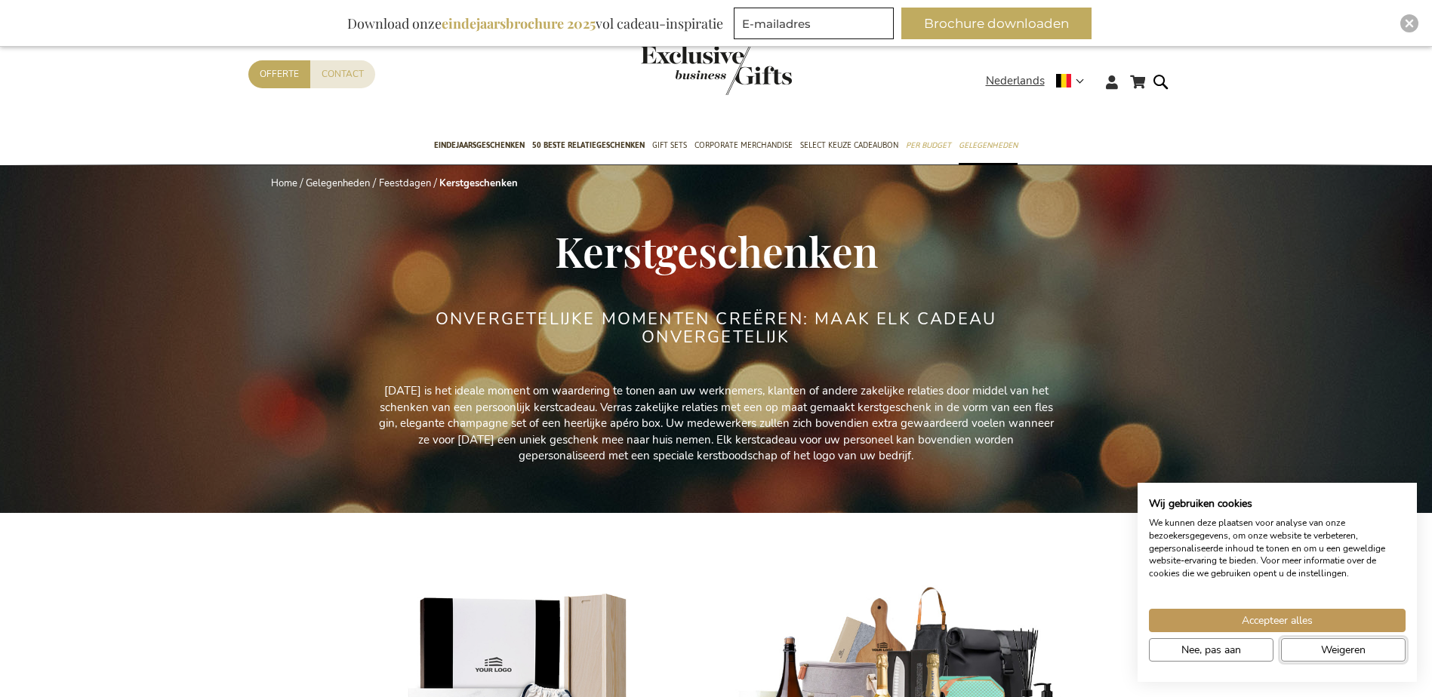
drag, startPoint x: 1337, startPoint y: 653, endPoint x: 1327, endPoint y: 638, distance: 17.8
click at [1338, 652] on span "Weigeren" at bounding box center [1343, 650] width 45 height 16
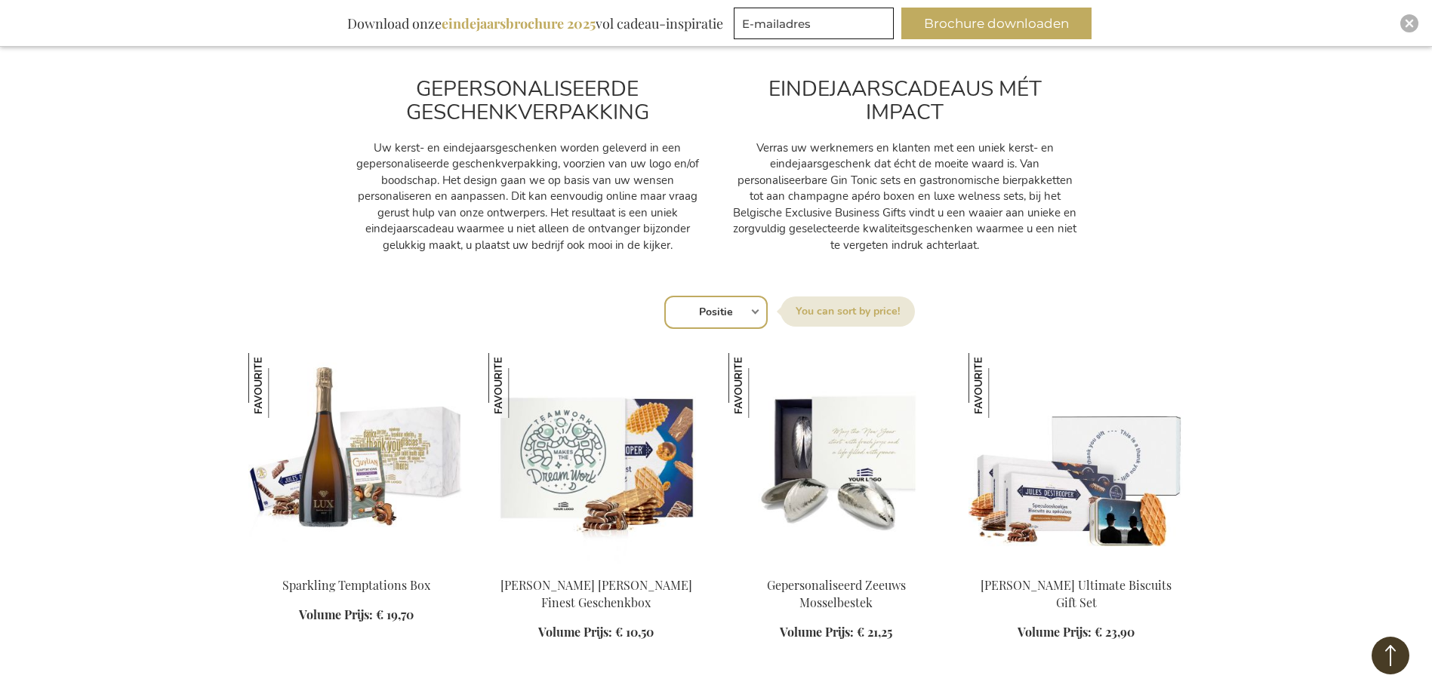
scroll to position [830, 0]
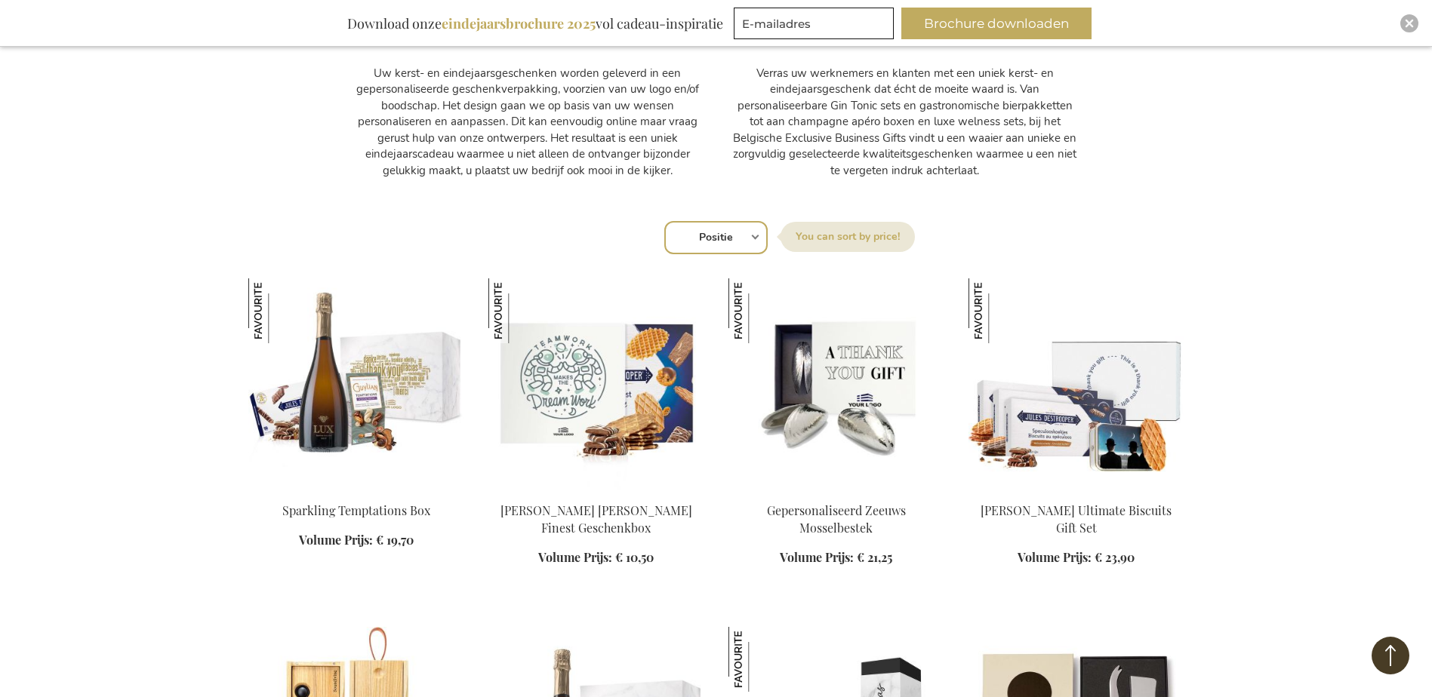
click at [827, 347] on img at bounding box center [836, 383] width 216 height 211
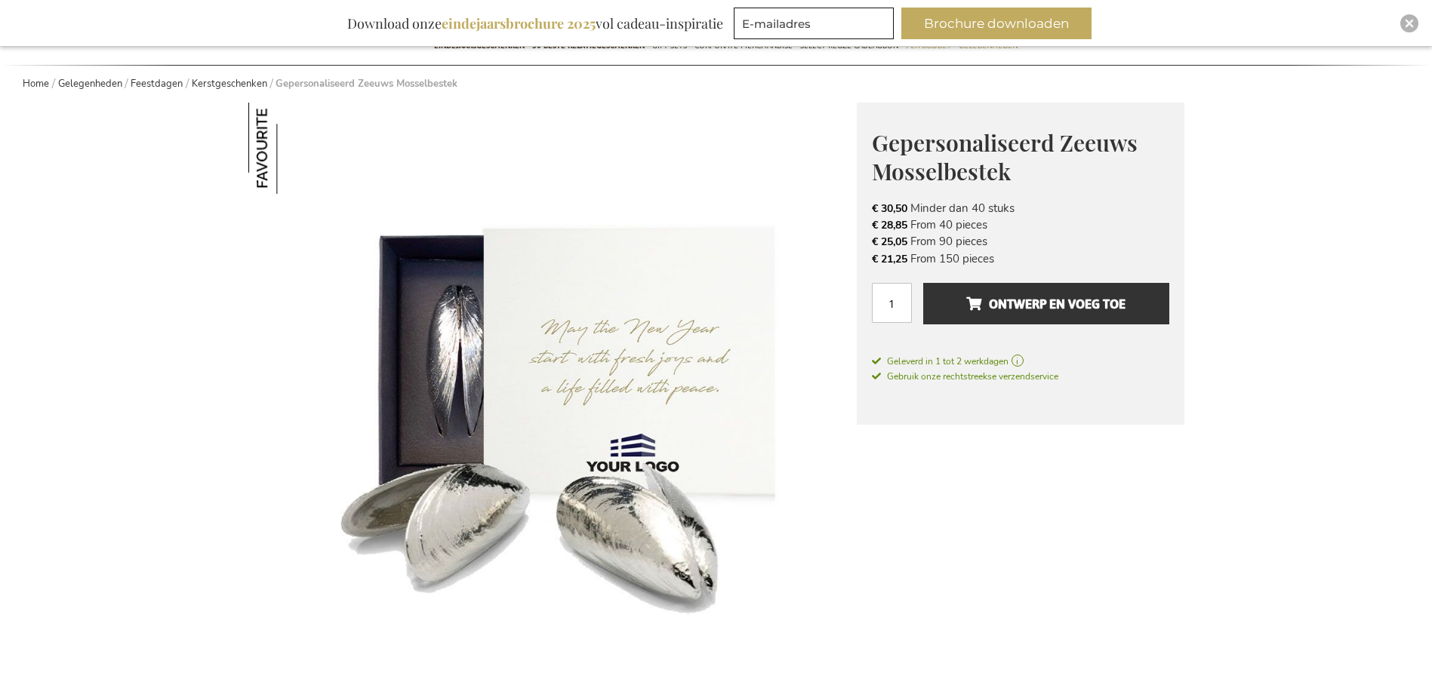
scroll to position [151, 0]
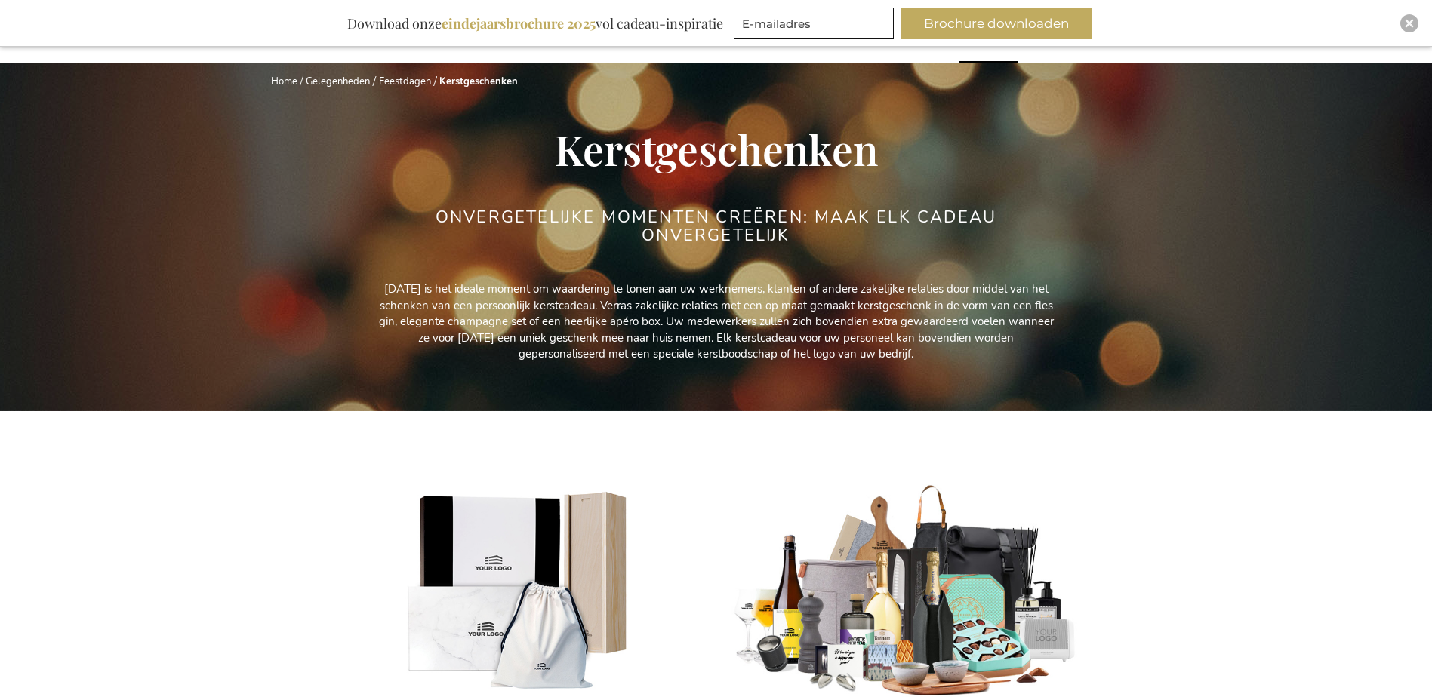
scroll to position [377, 0]
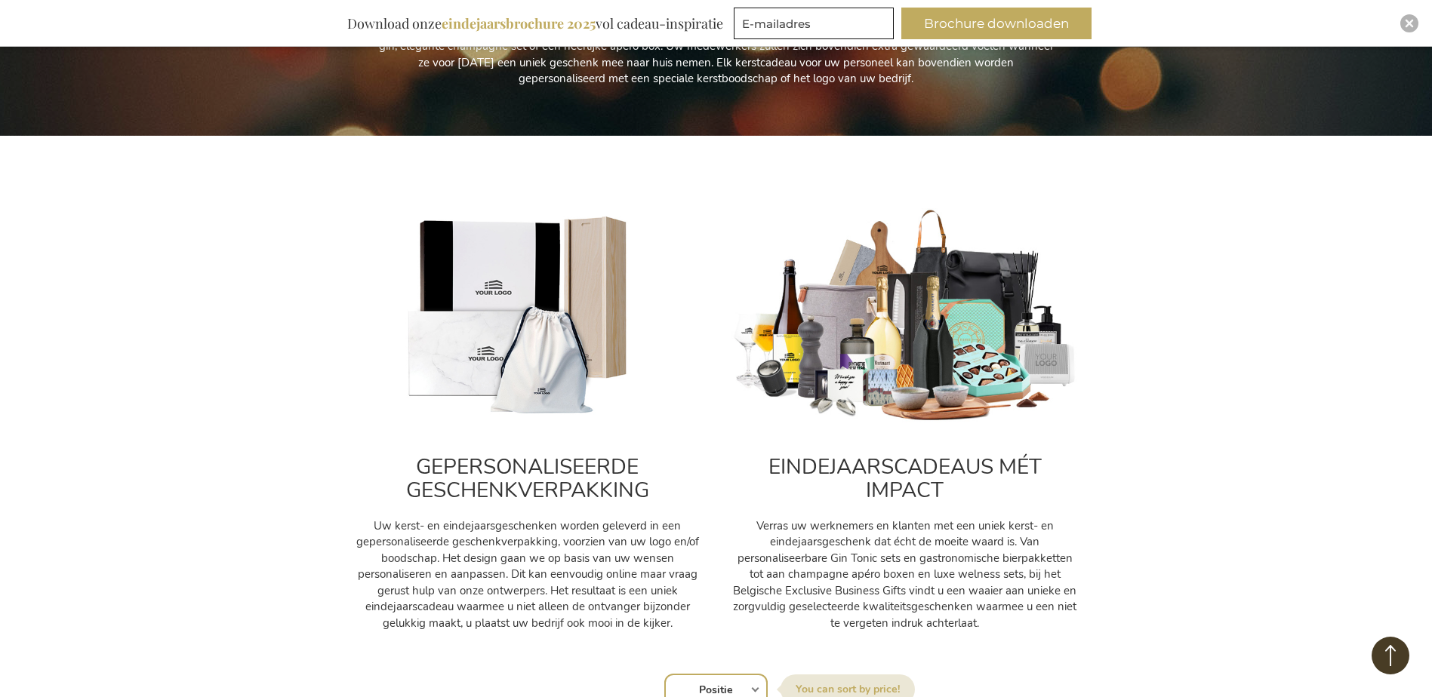
click at [964, 346] on img at bounding box center [904, 316] width 347 height 217
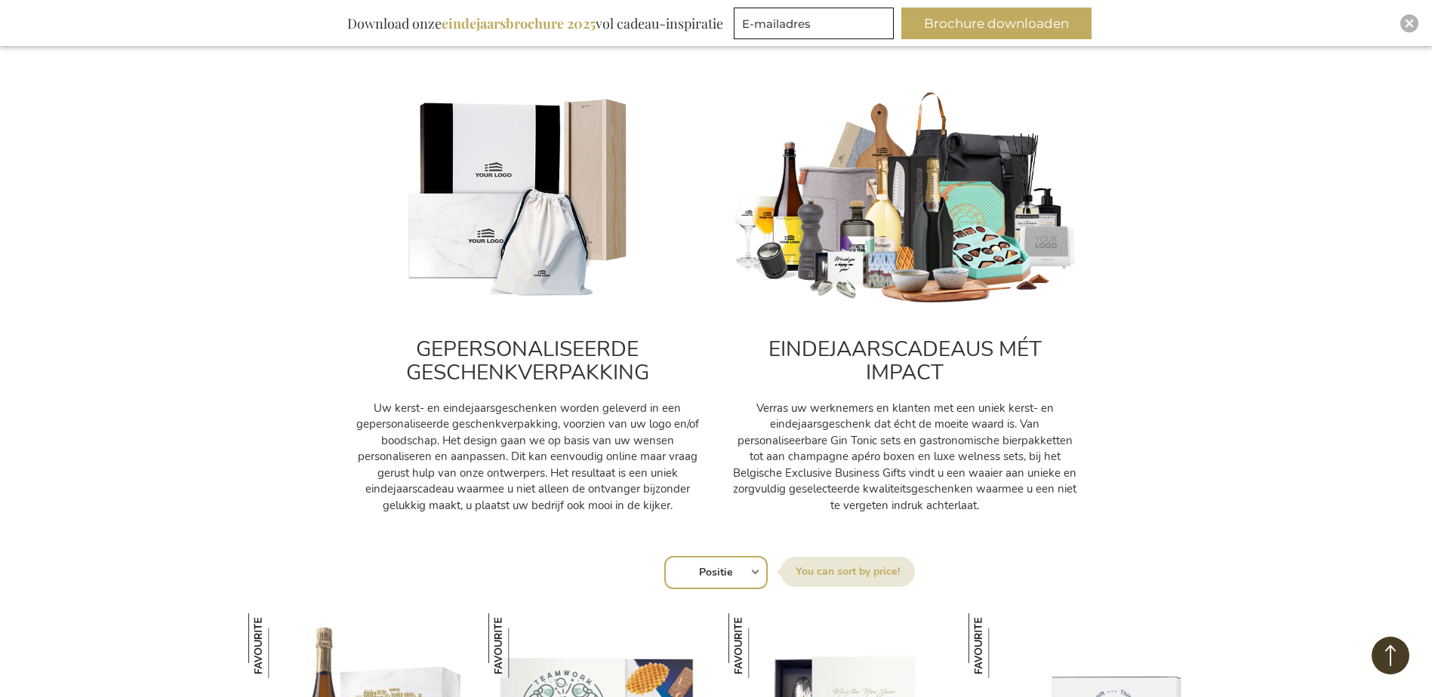
scroll to position [453, 0]
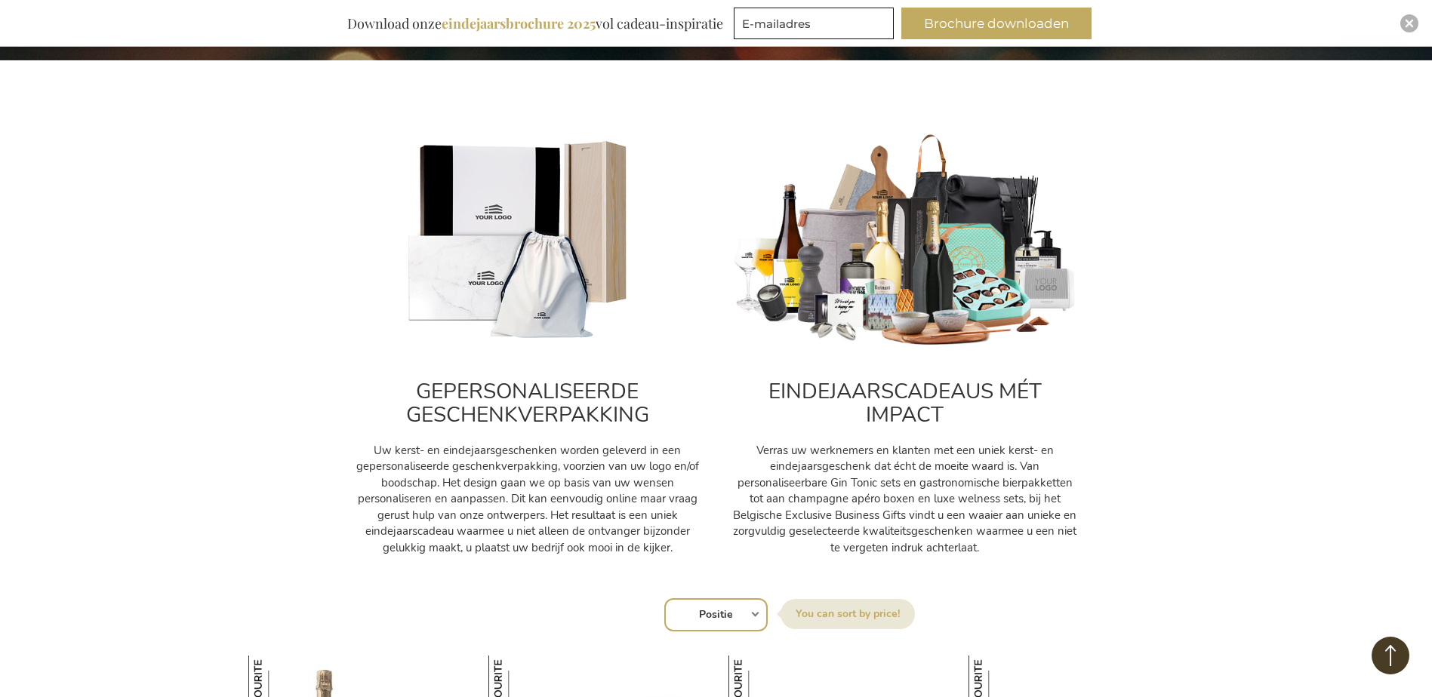
click at [909, 241] on img at bounding box center [904, 241] width 347 height 217
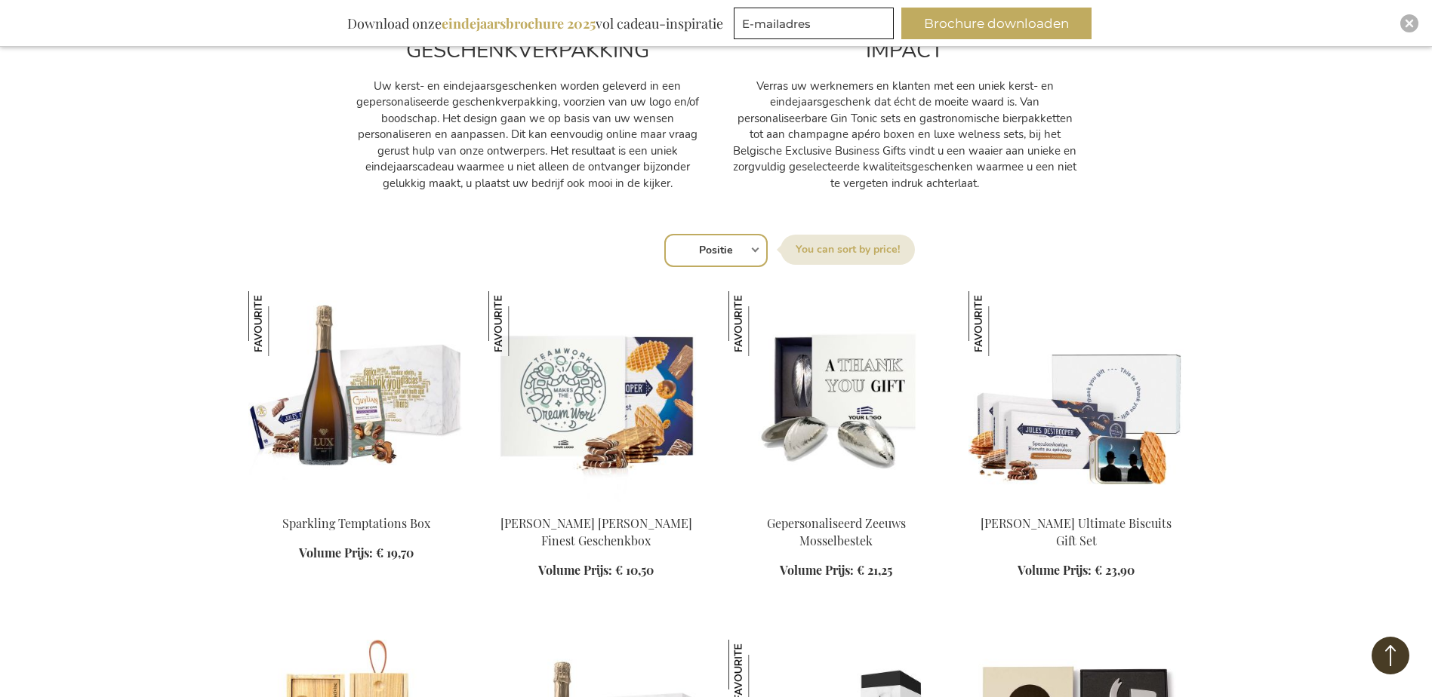
scroll to position [830, 0]
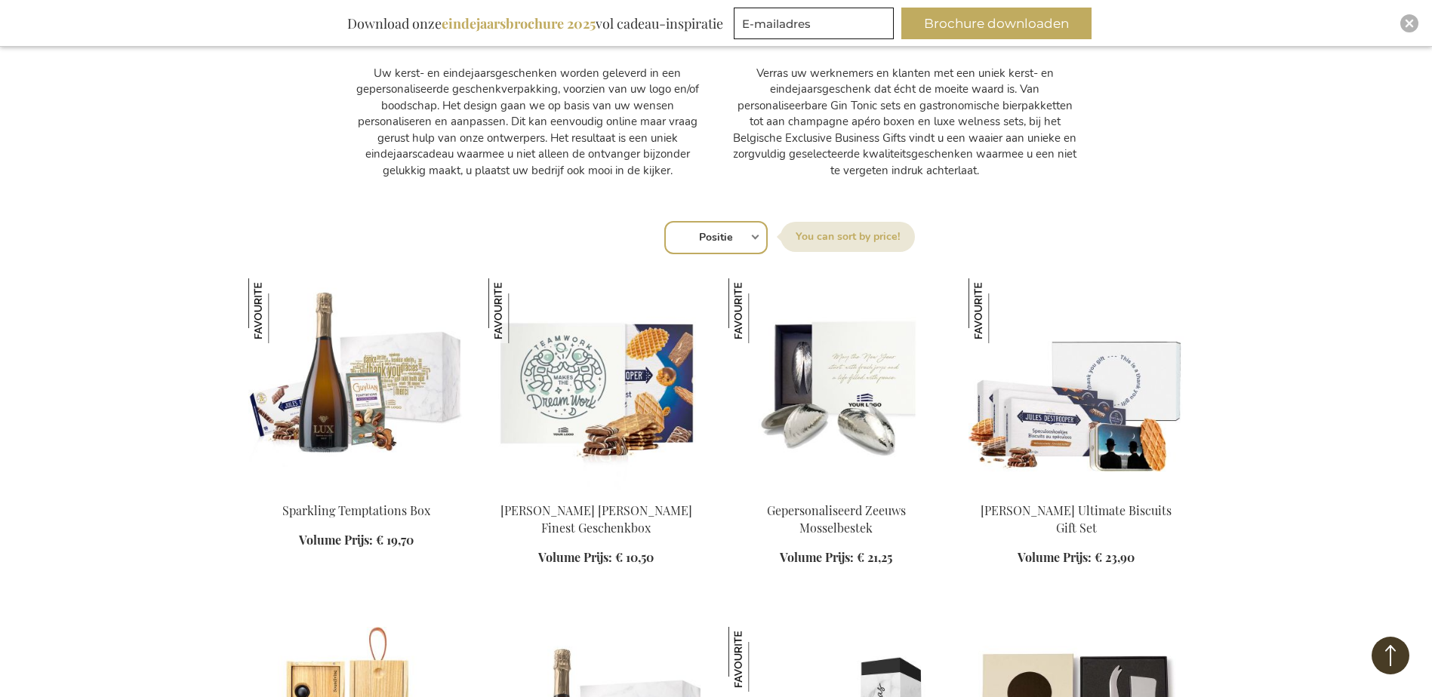
click at [844, 238] on label "Sorteer op" at bounding box center [847, 237] width 134 height 30
click at [767, 238] on select "Positie Best Sellers Meest bekeken Nieuw Biggest Saving Price: low to high Pric…" at bounding box center [715, 237] width 103 height 33
click at [744, 236] on select "Positie Best Sellers Meest bekeken Nieuw Biggest Saving Price: low to high Pric…" at bounding box center [715, 237] width 103 height 33
select select "bestsellers"
click at [664, 221] on select "Positie Best Sellers Meest bekeken Nieuw Biggest Saving Price: low to high Pric…" at bounding box center [715, 237] width 103 height 33
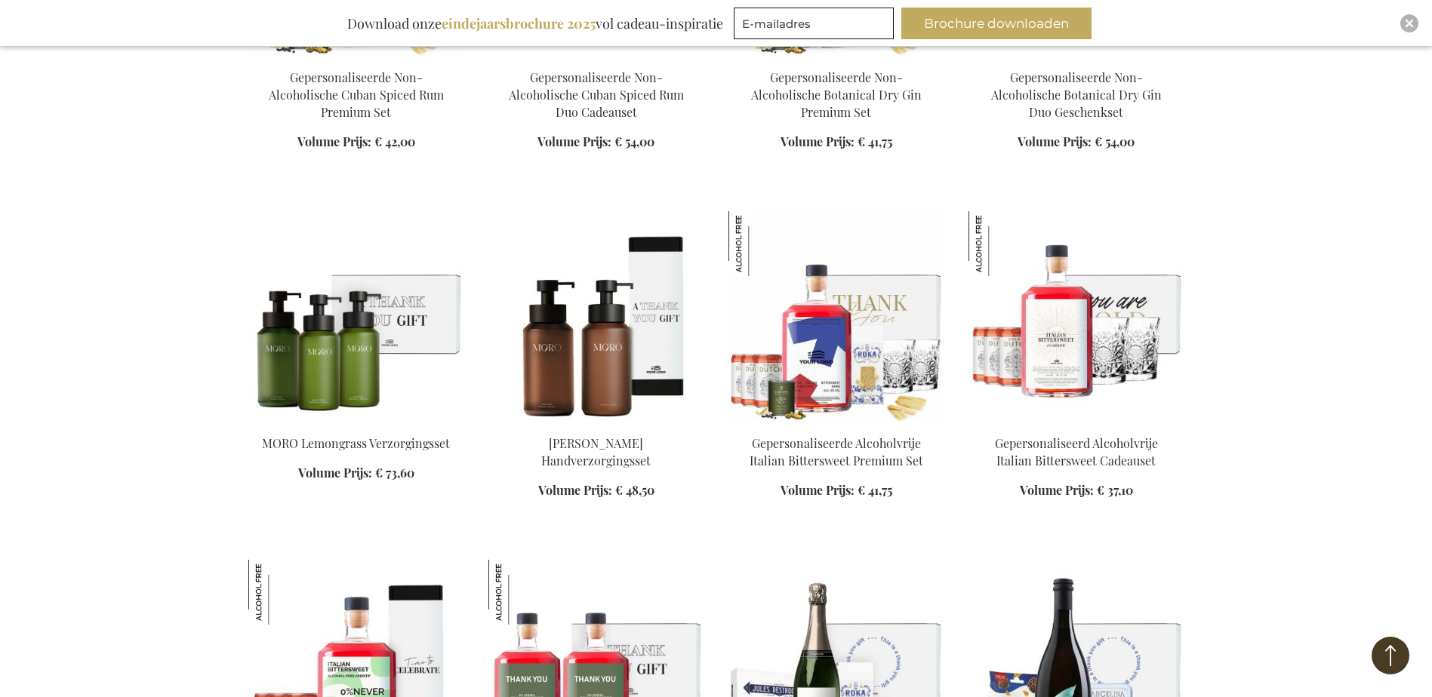
scroll to position [1283, 0]
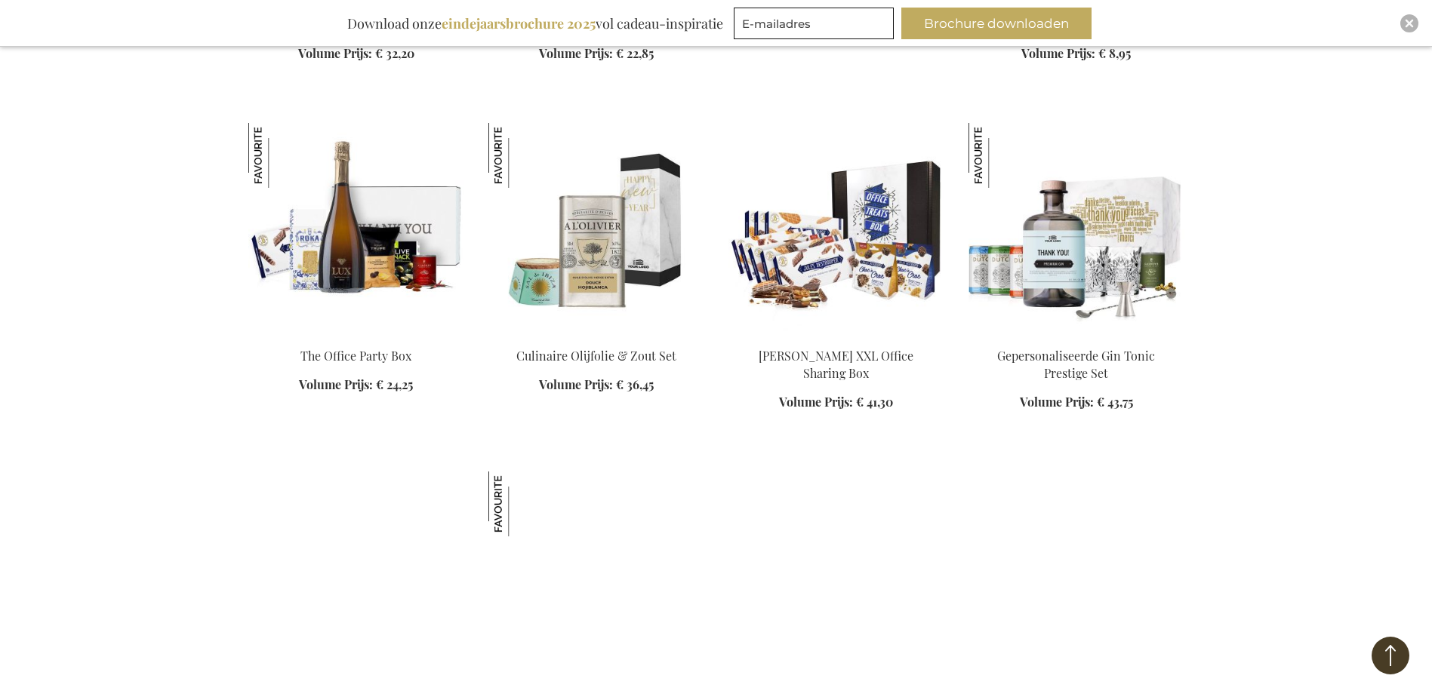
scroll to position [2415, 0]
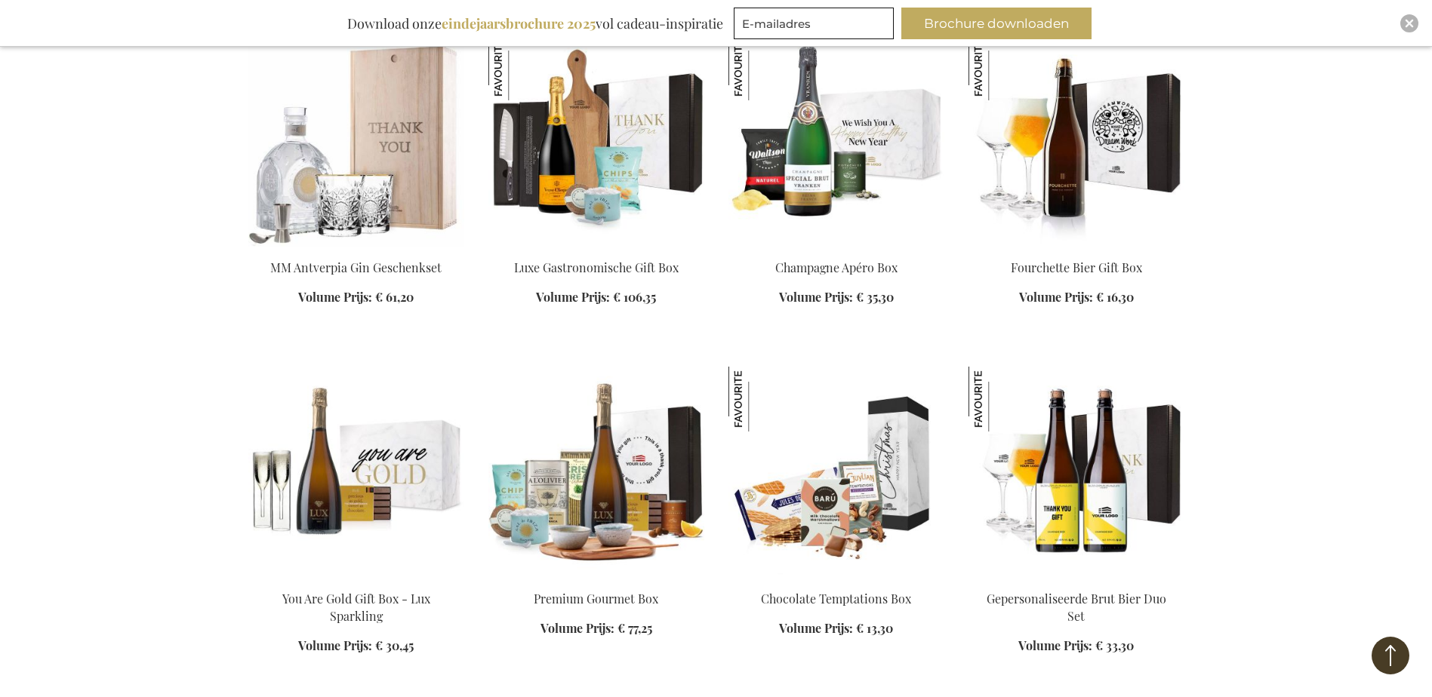
scroll to position [3698, 0]
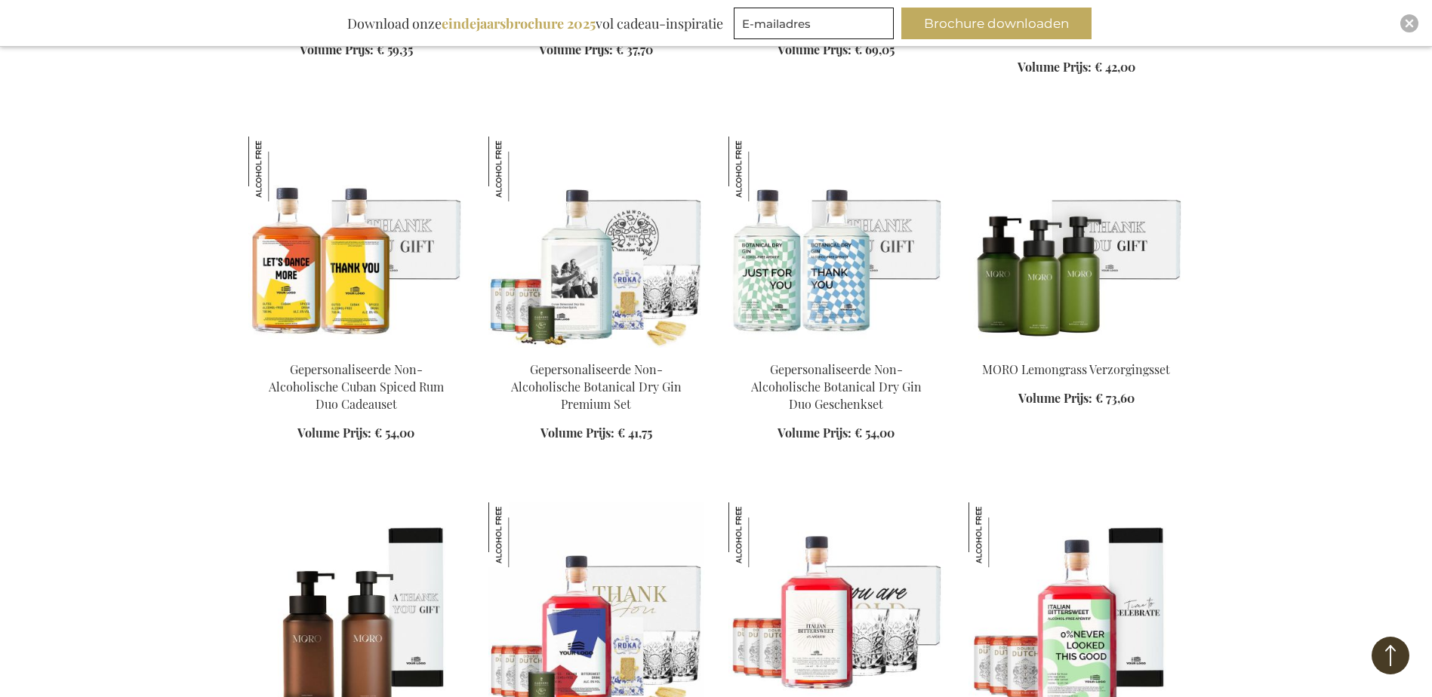
scroll to position [5056, 0]
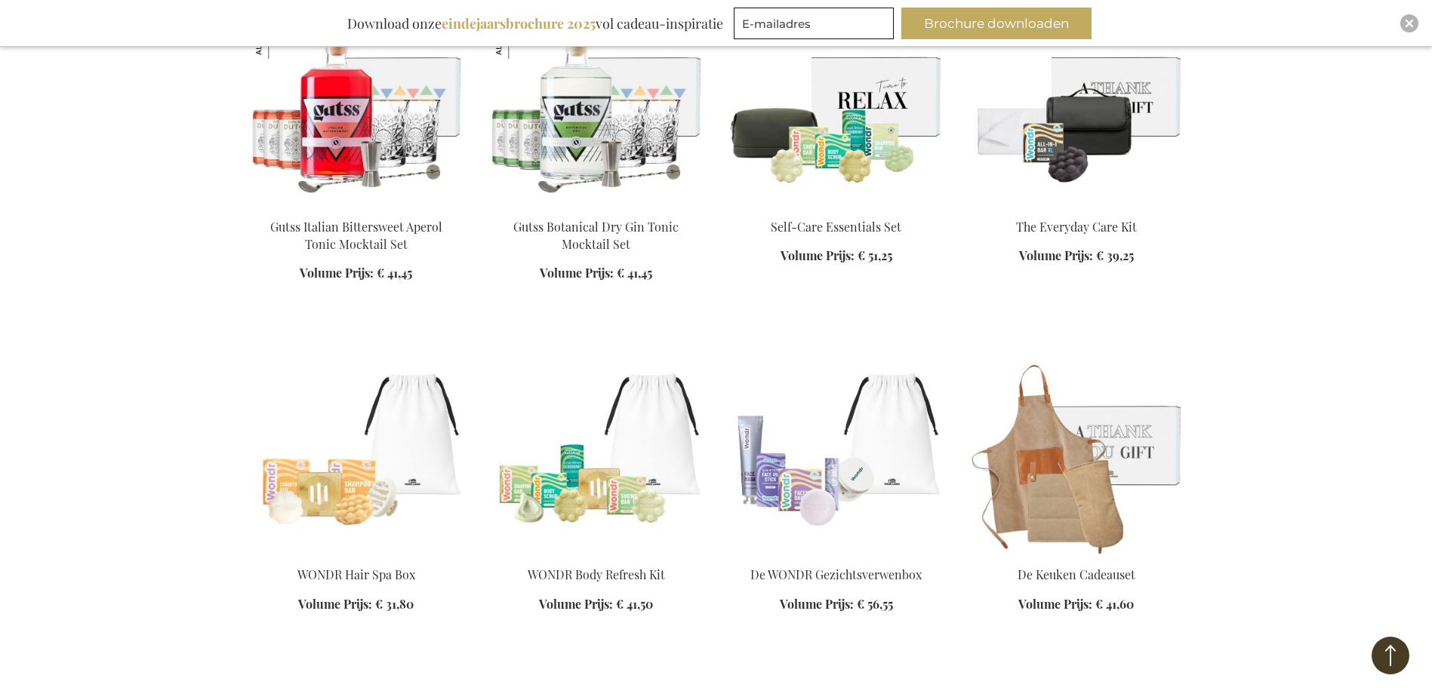
scroll to position [7094, 0]
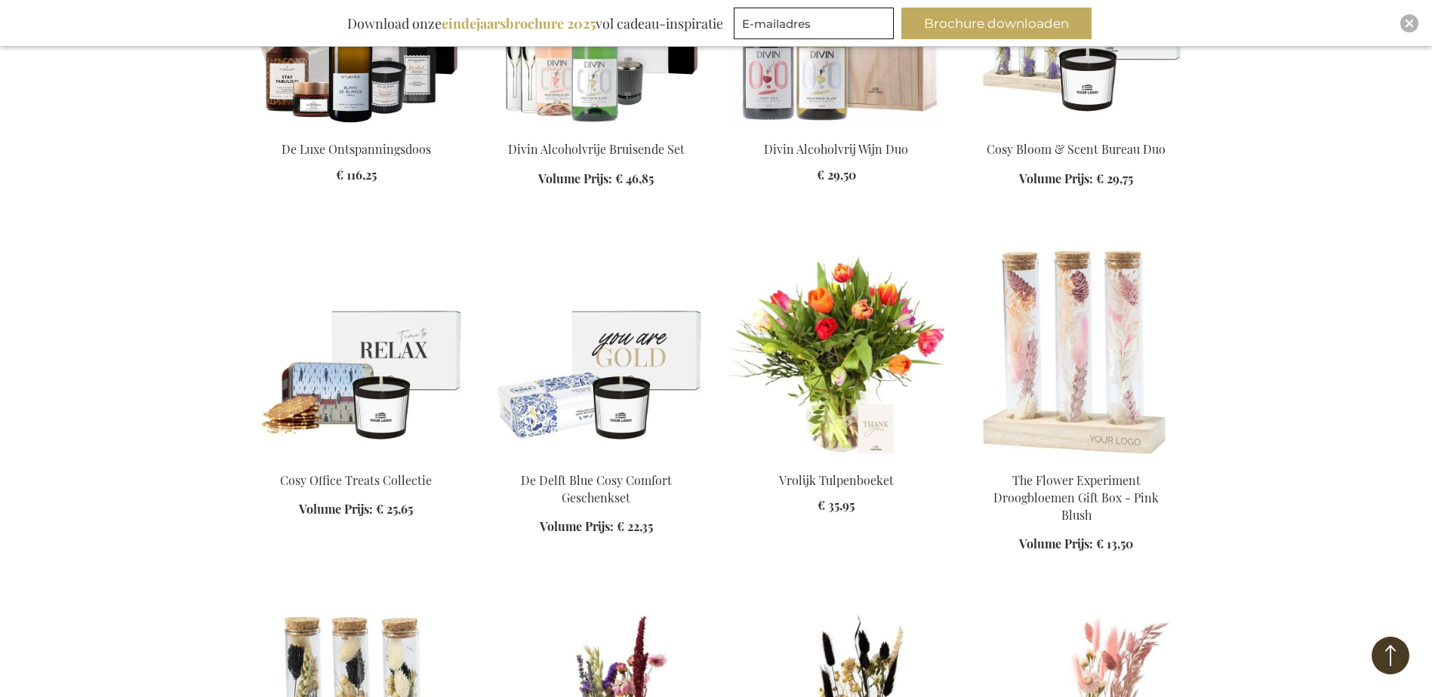
scroll to position [8226, 0]
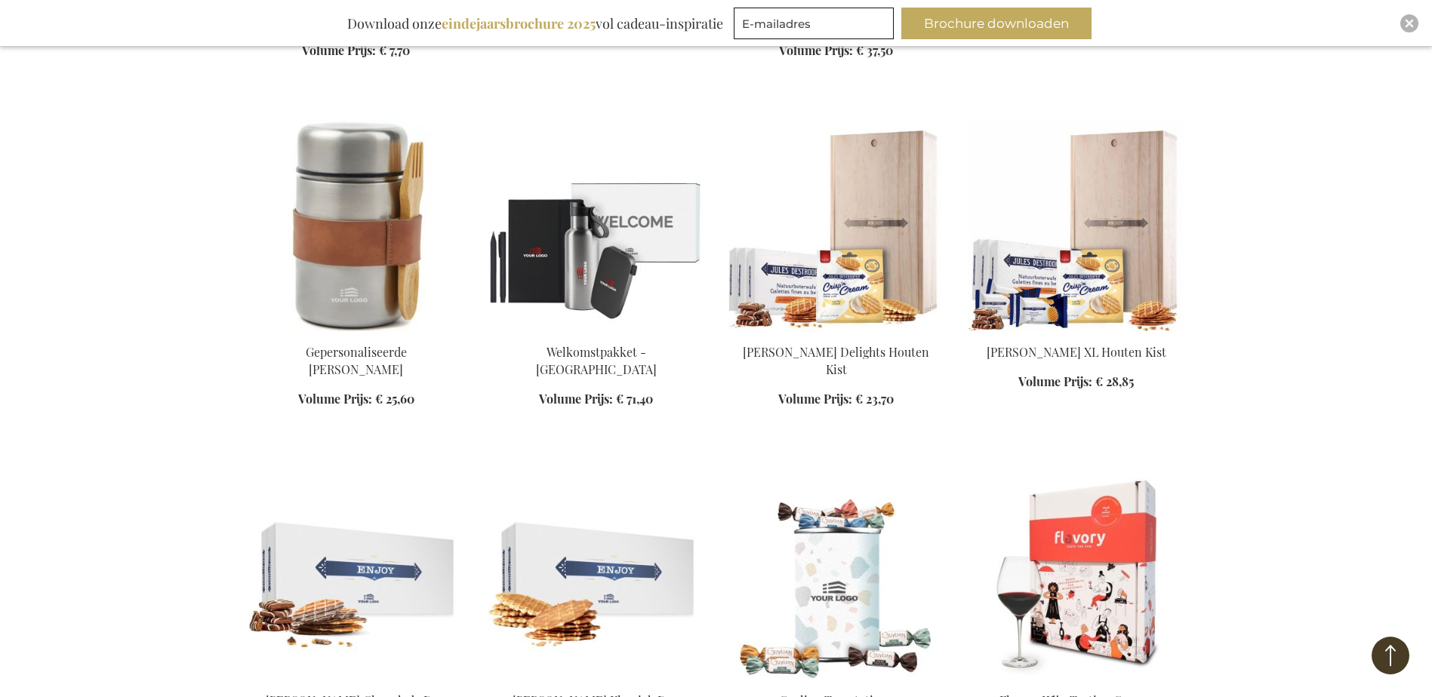
scroll to position [9811, 0]
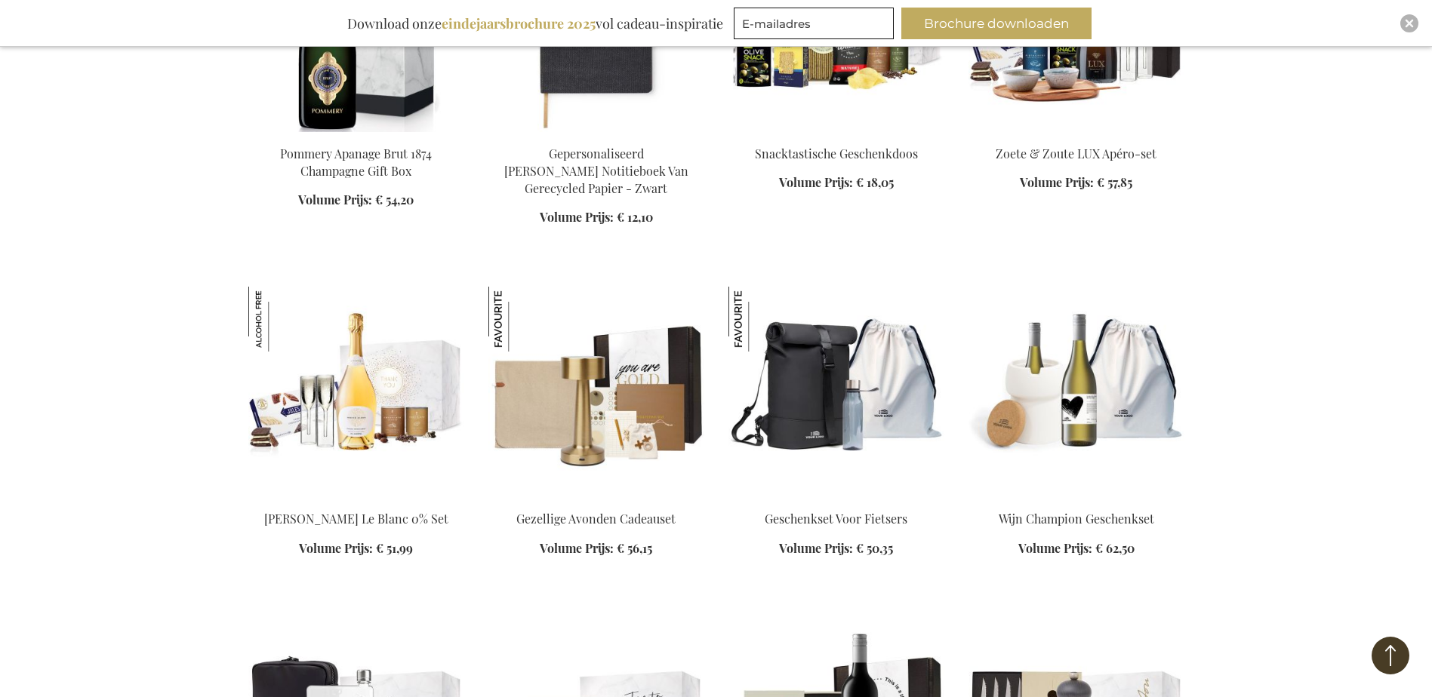
scroll to position [11320, 0]
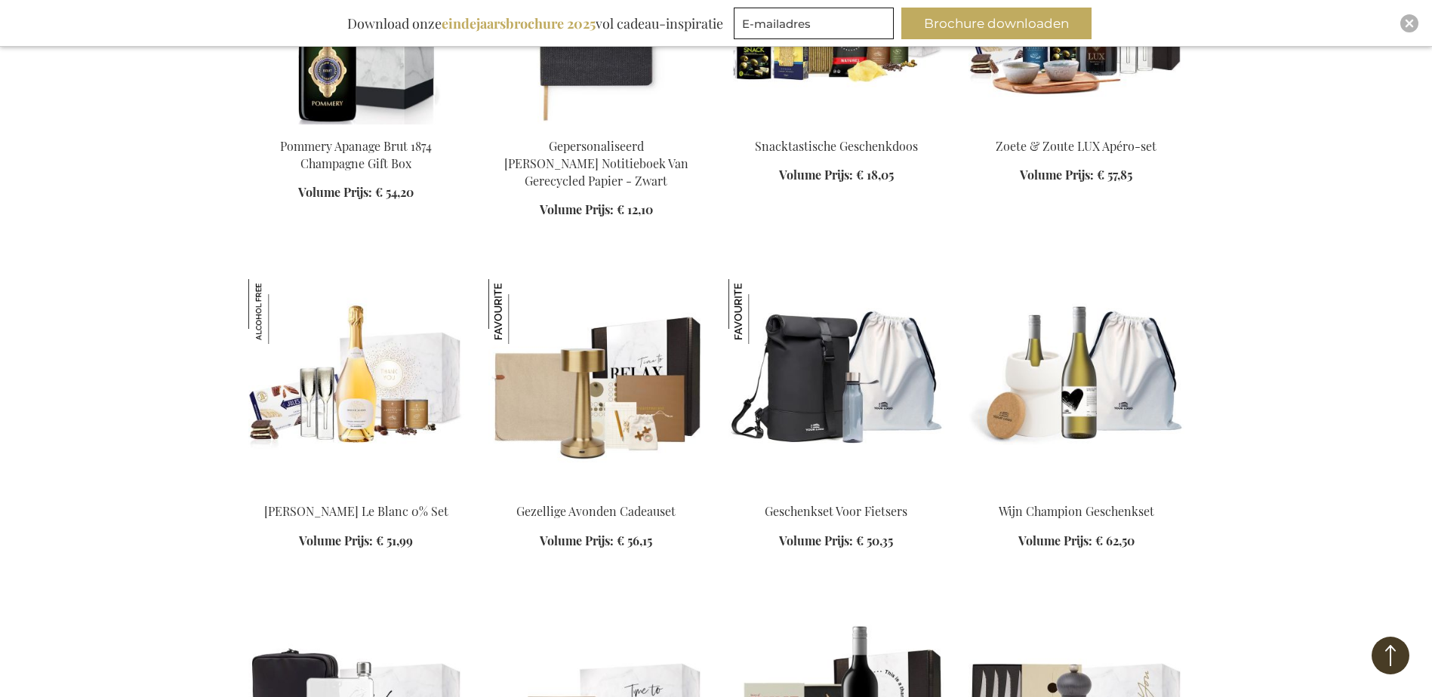
click at [525, 365] on img at bounding box center [596, 384] width 216 height 211
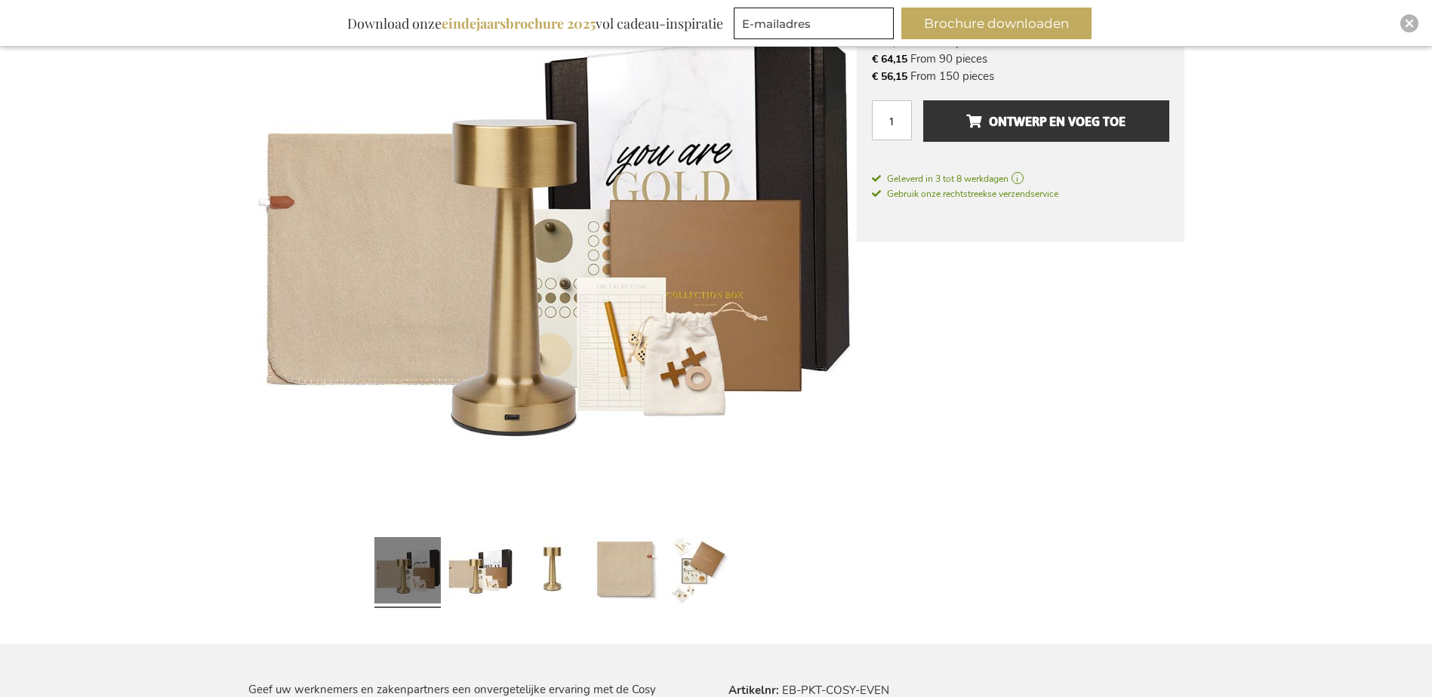
scroll to position [302, 0]
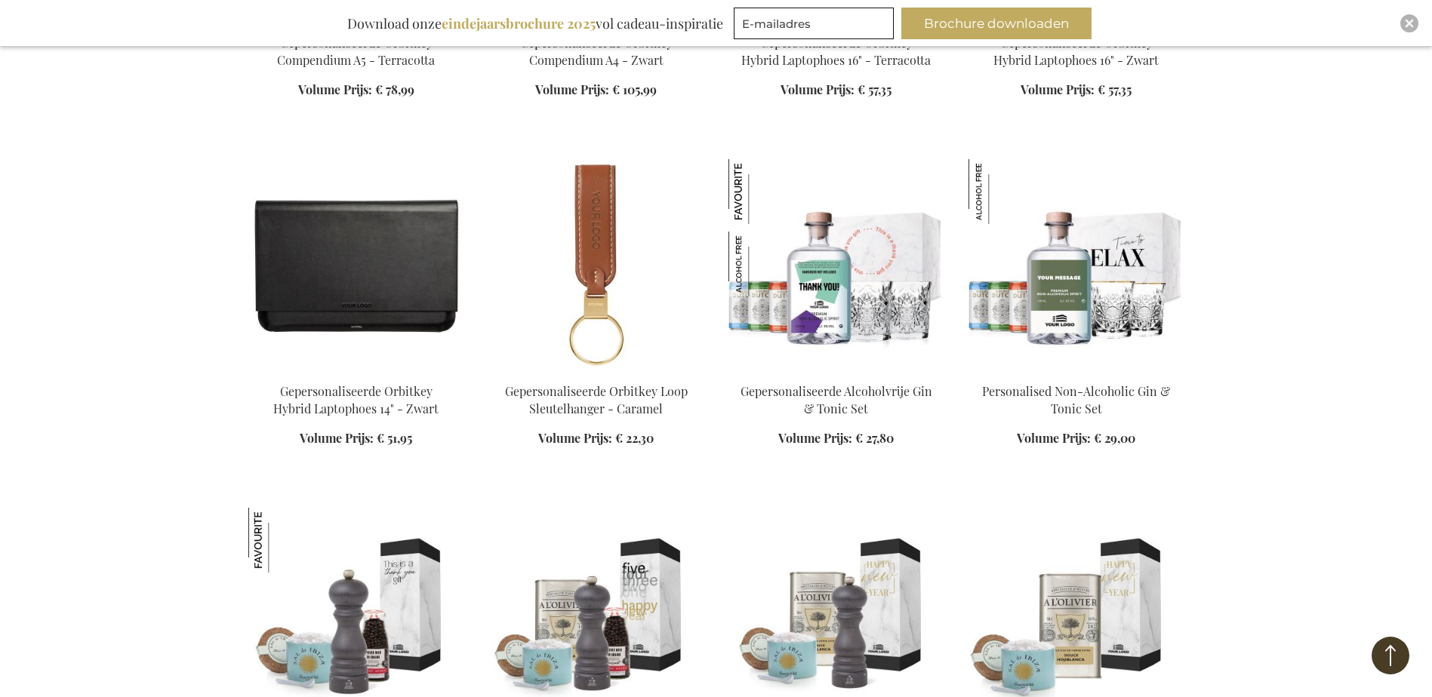
scroll to position [1434, 0]
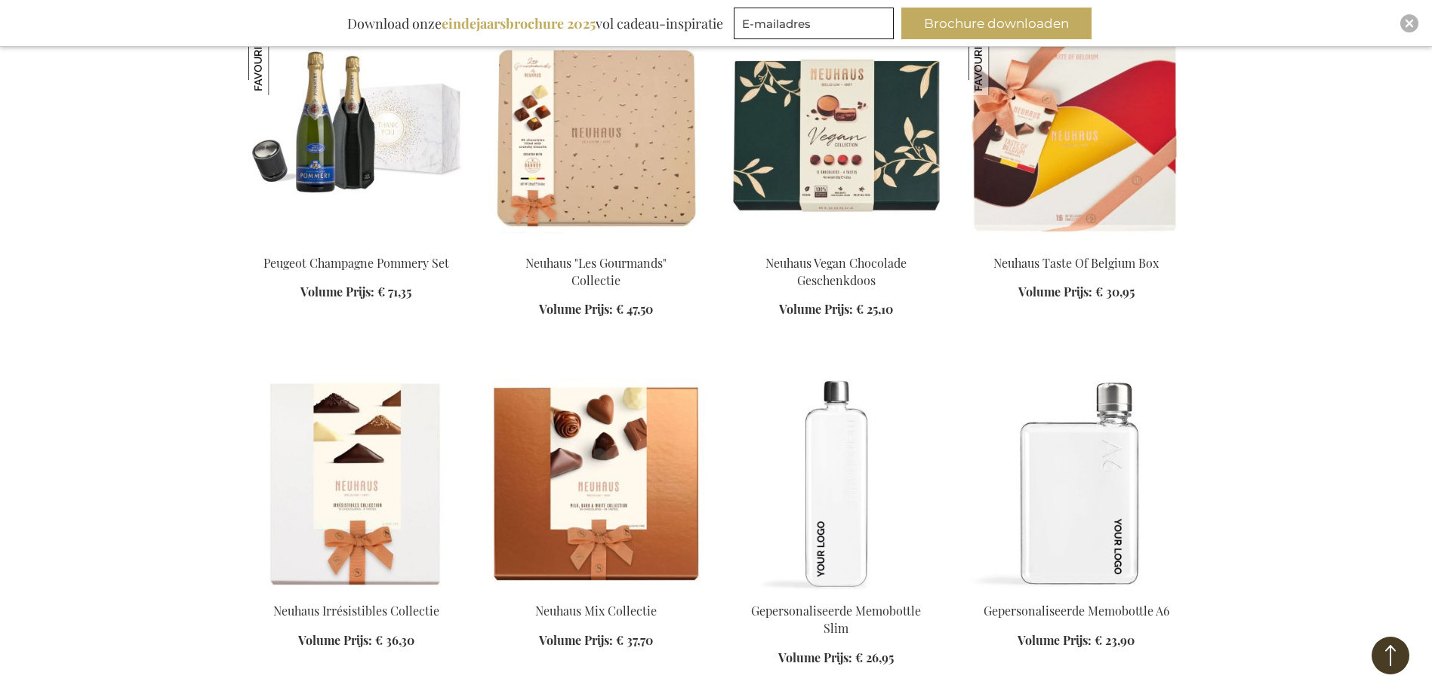
scroll to position [2943, 0]
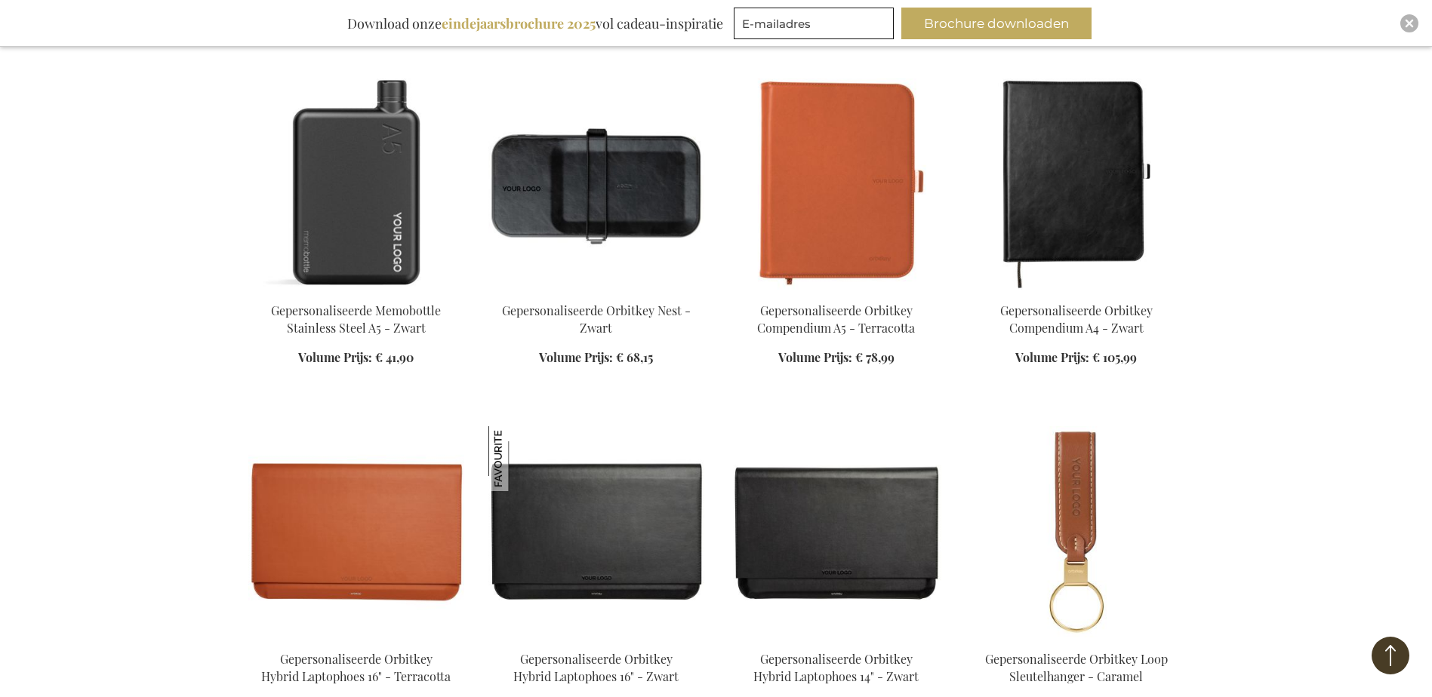
scroll to position [4000, 0]
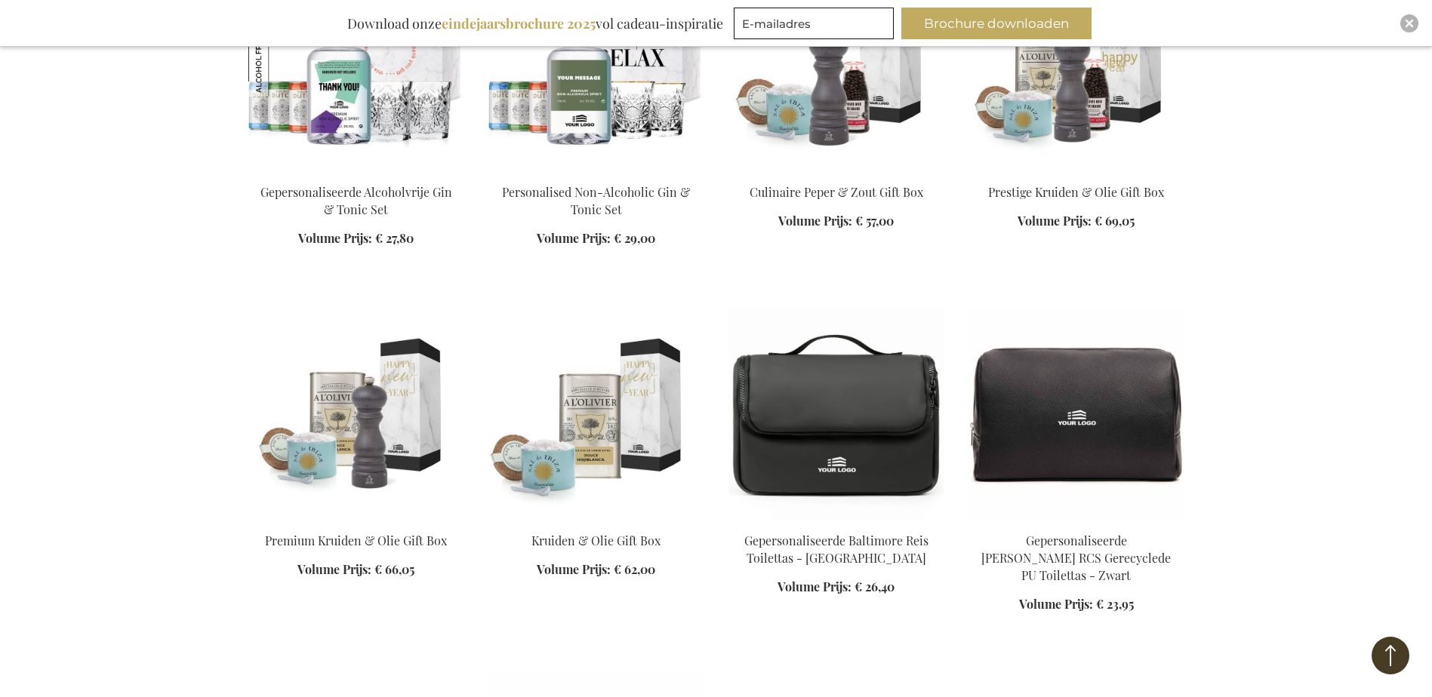
scroll to position [4754, 0]
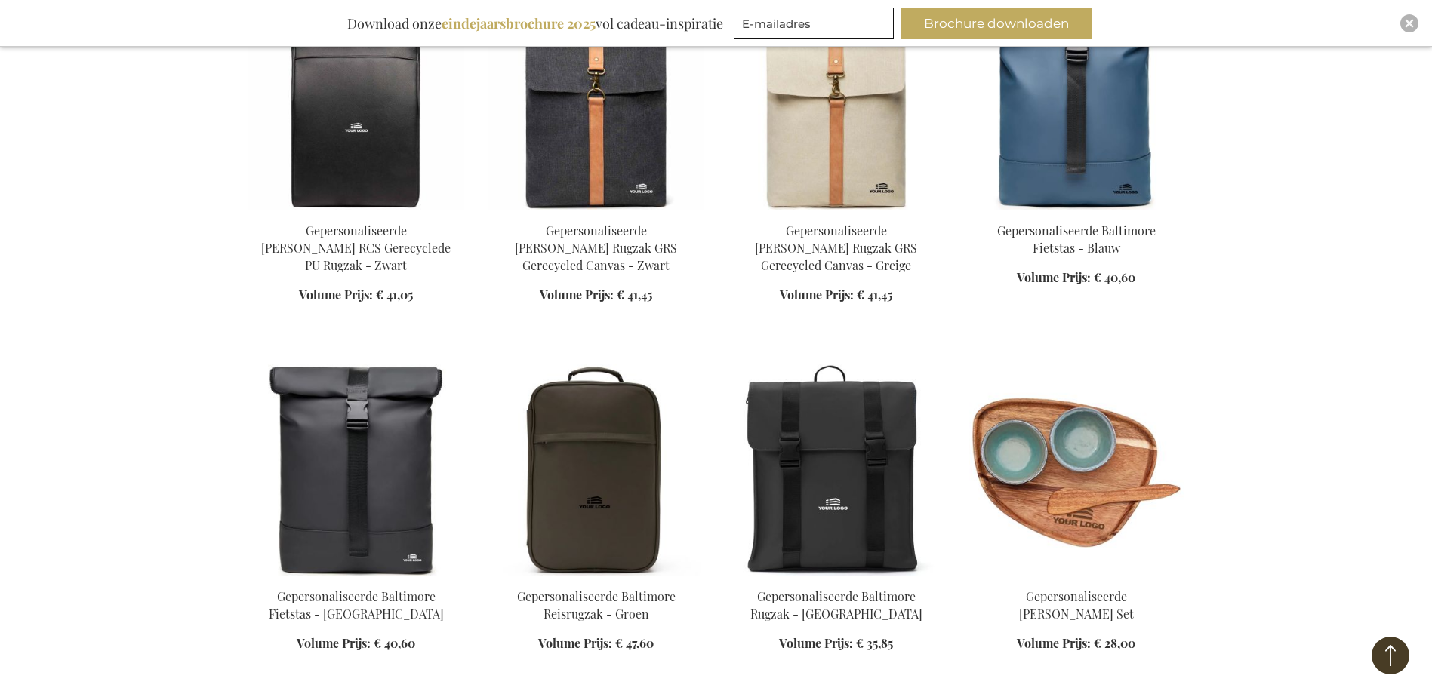
scroll to position [5811, 0]
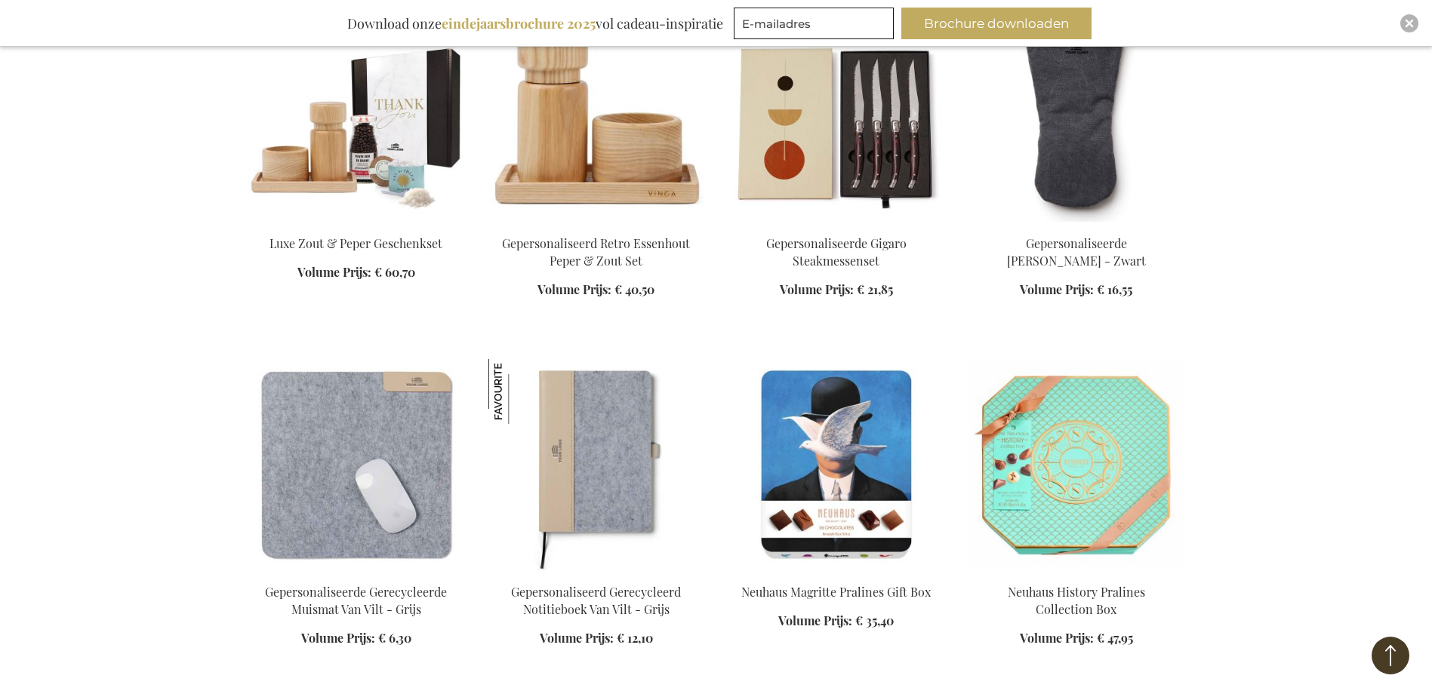
scroll to position [6490, 0]
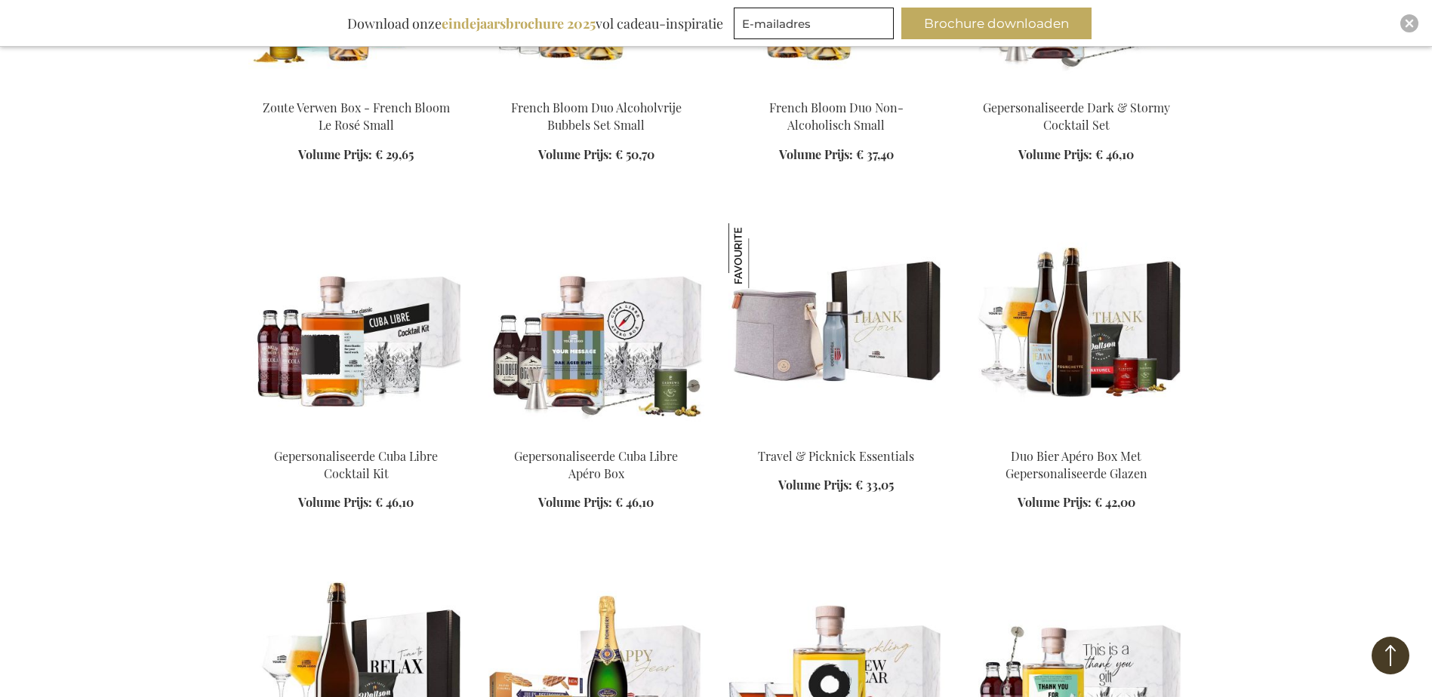
scroll to position [8377, 0]
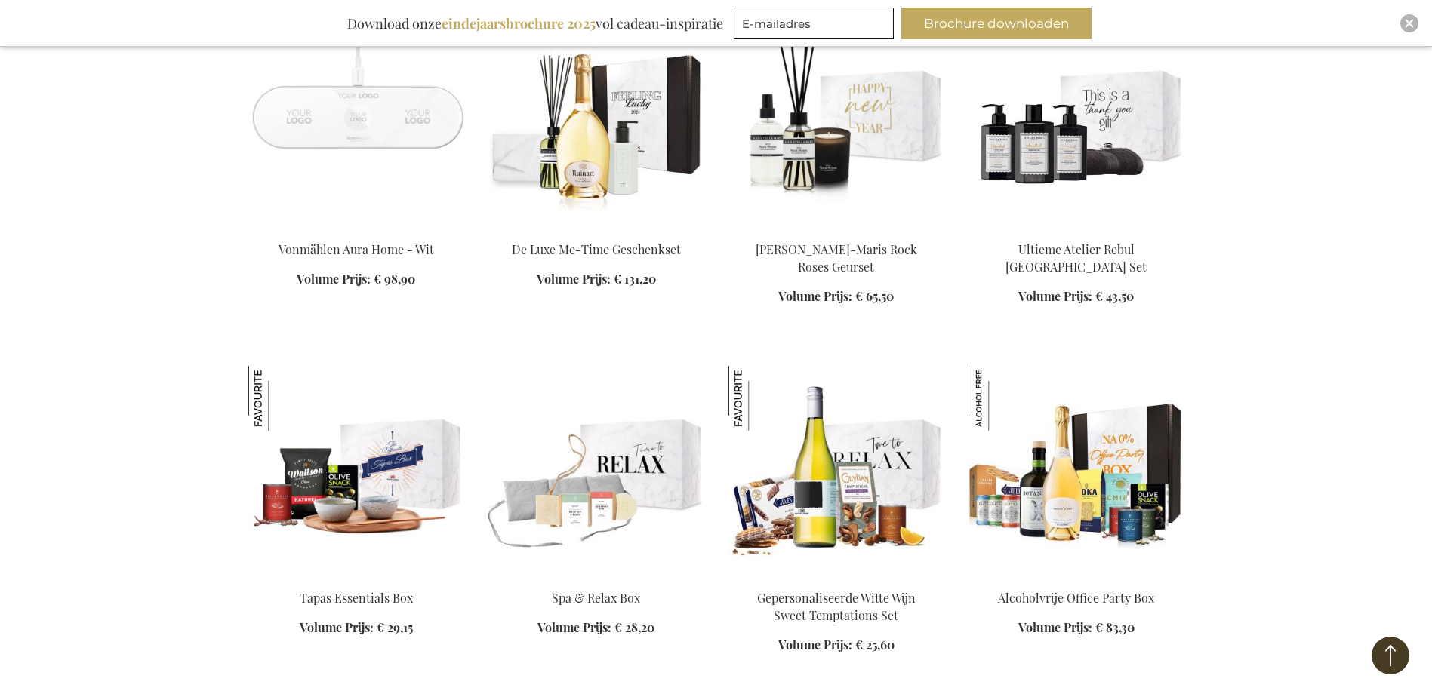
scroll to position [9961, 0]
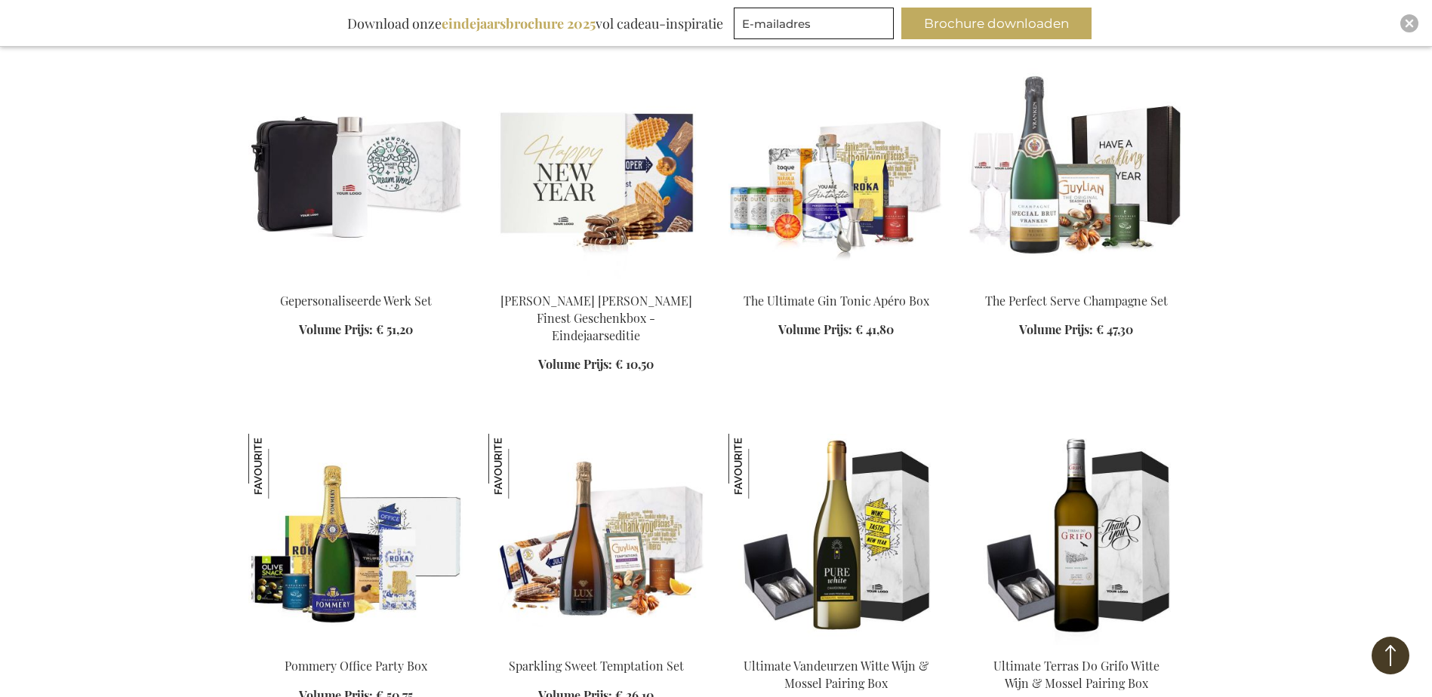
scroll to position [11320, 0]
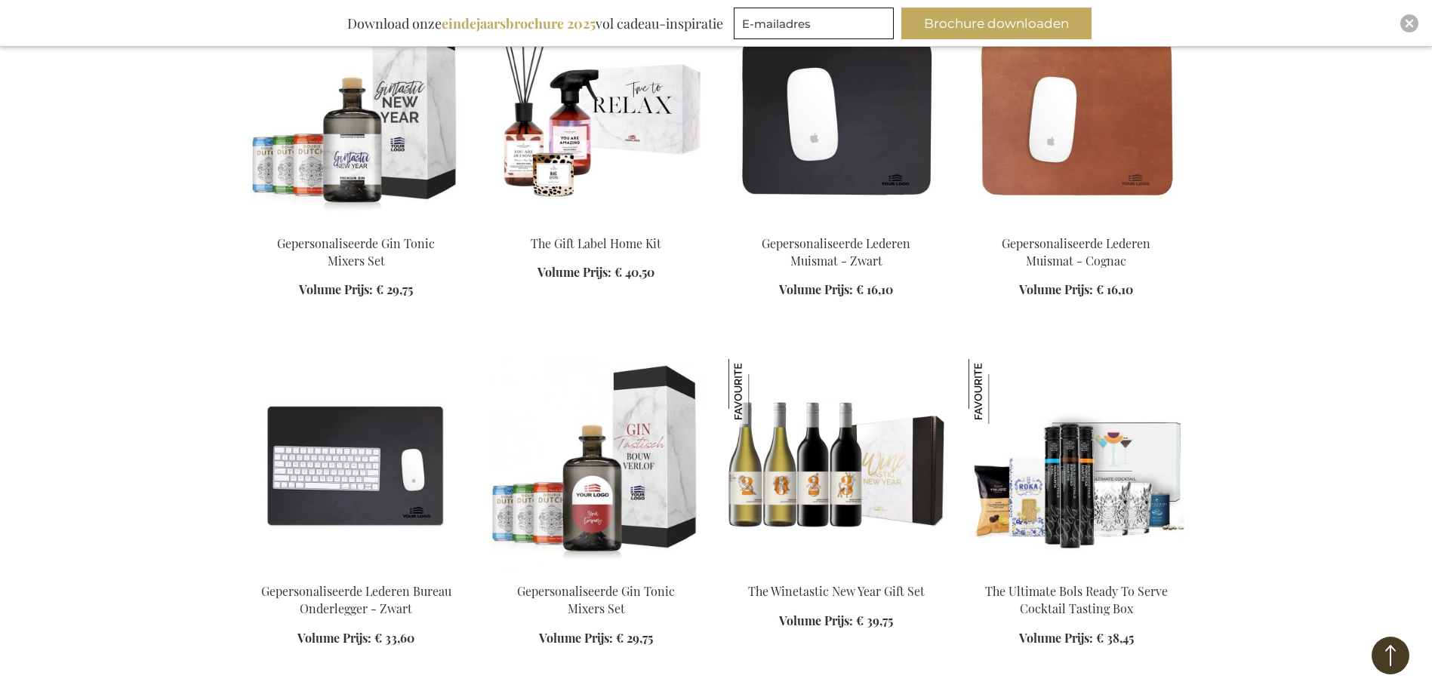
scroll to position [13508, 0]
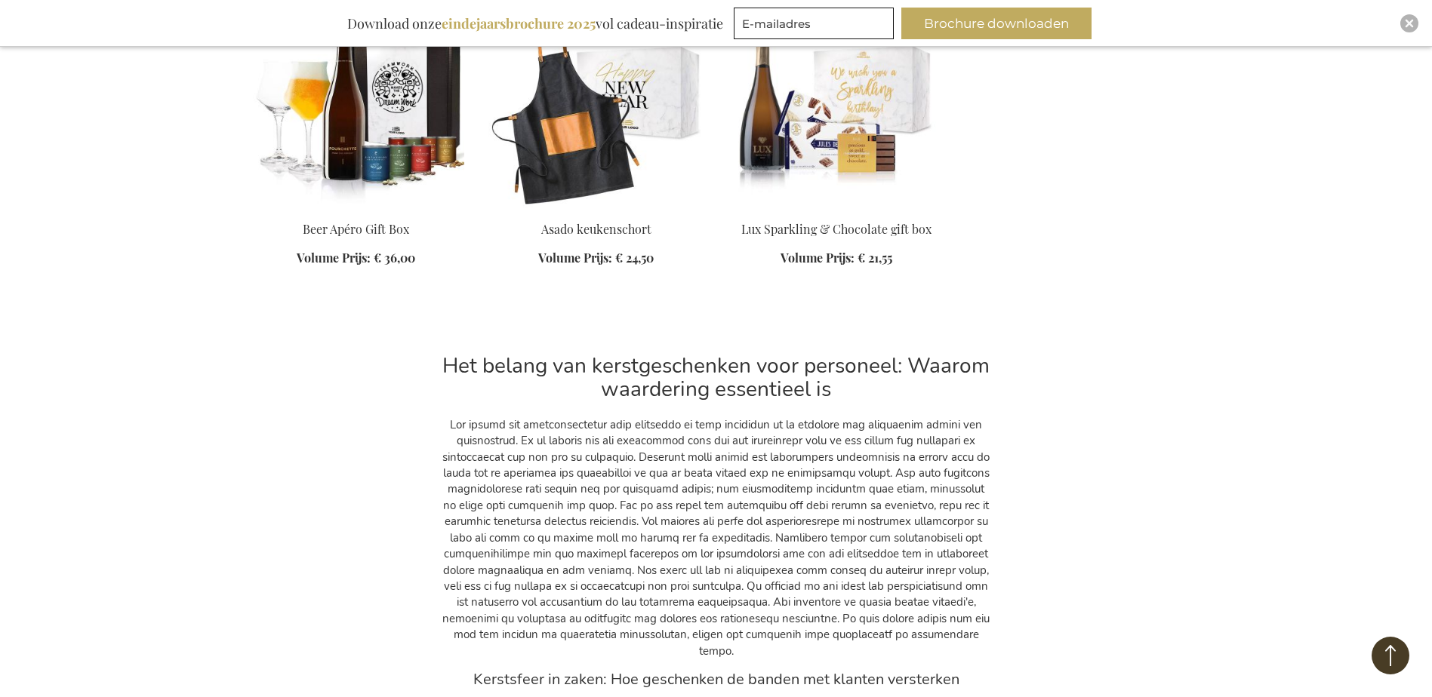
scroll to position [15244, 0]
